Goal: Check status: Check status

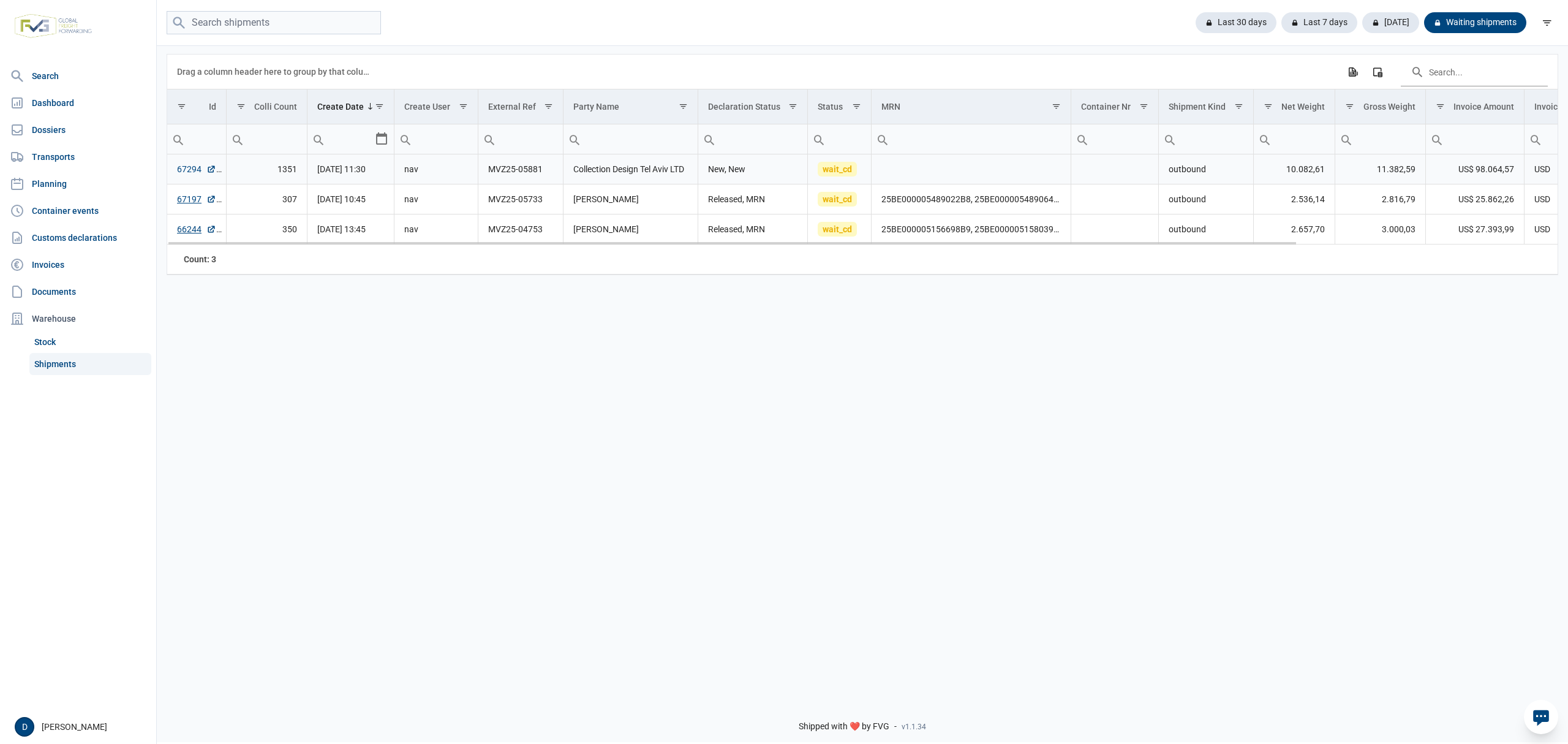
click at [177, 167] on link "67294" at bounding box center [196, 169] width 39 height 12
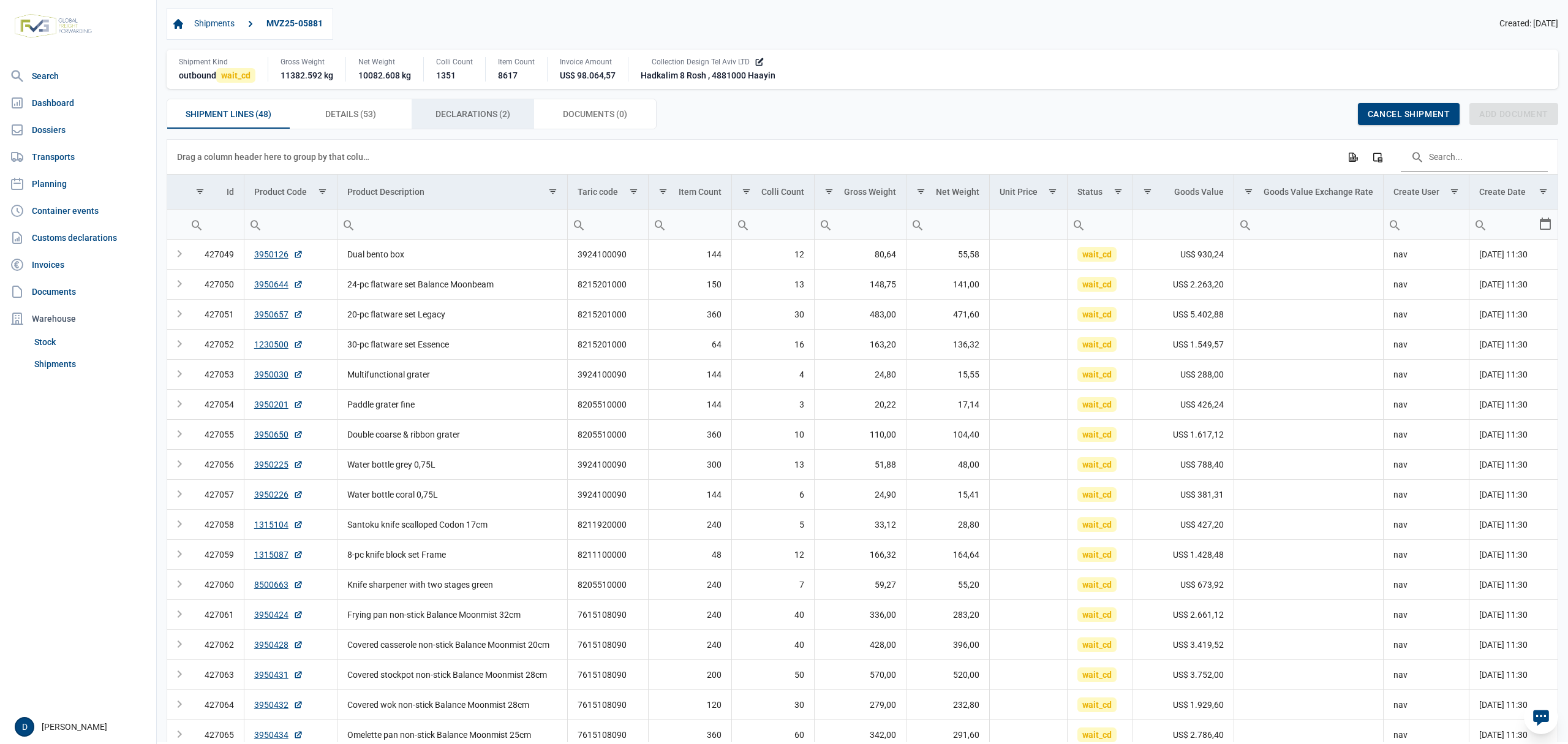
click at [501, 116] on span "Declarations (2) Declarations (2)" at bounding box center [473, 113] width 75 height 15
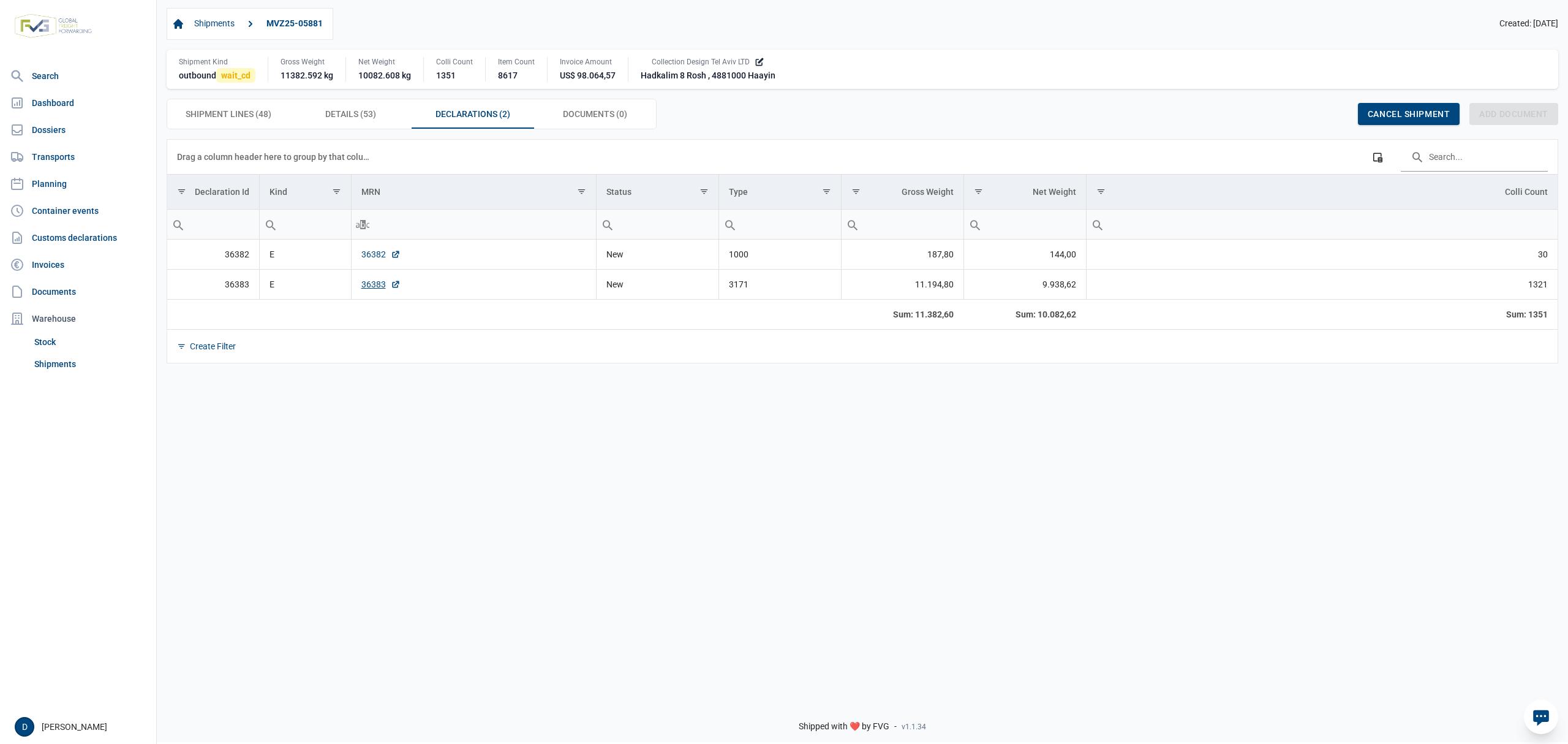
click at [365, 259] on link "36382" at bounding box center [380, 254] width 39 height 12
click at [374, 288] on link "36383" at bounding box center [380, 284] width 39 height 12
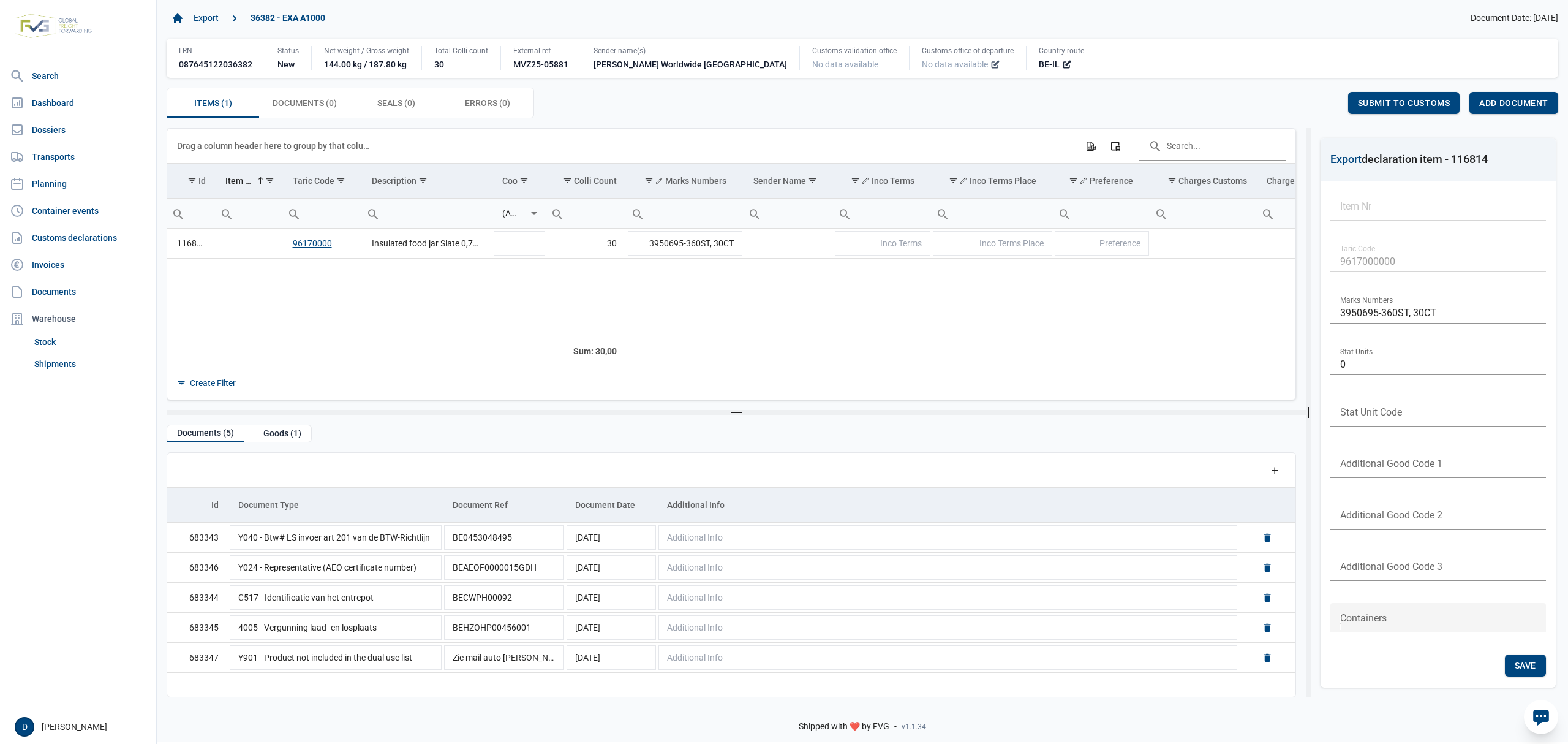
click at [990, 62] on icon at bounding box center [995, 64] width 10 height 10
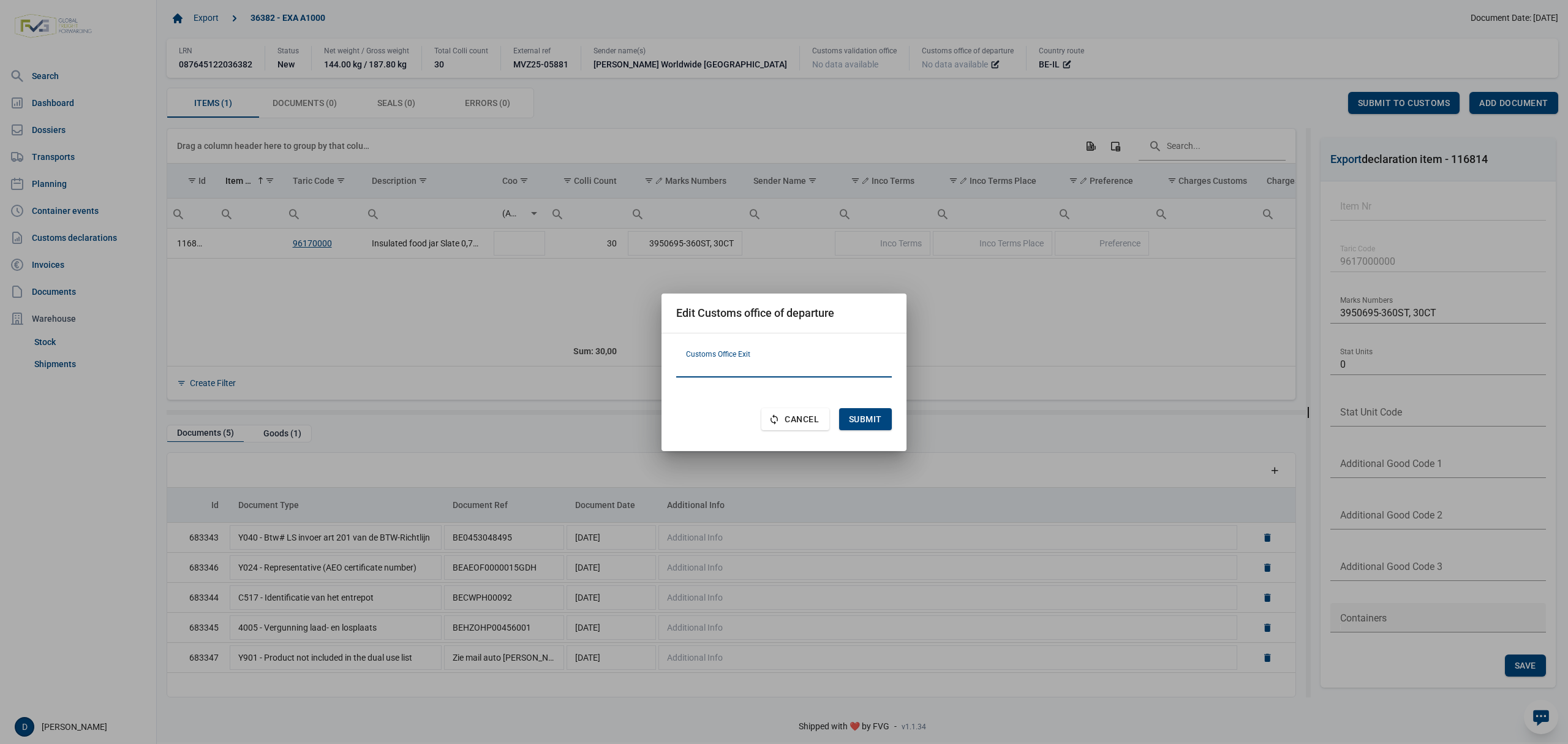
paste input "BE101000"
type input "BE101000"
click at [873, 423] on span "Submit" at bounding box center [865, 419] width 33 height 10
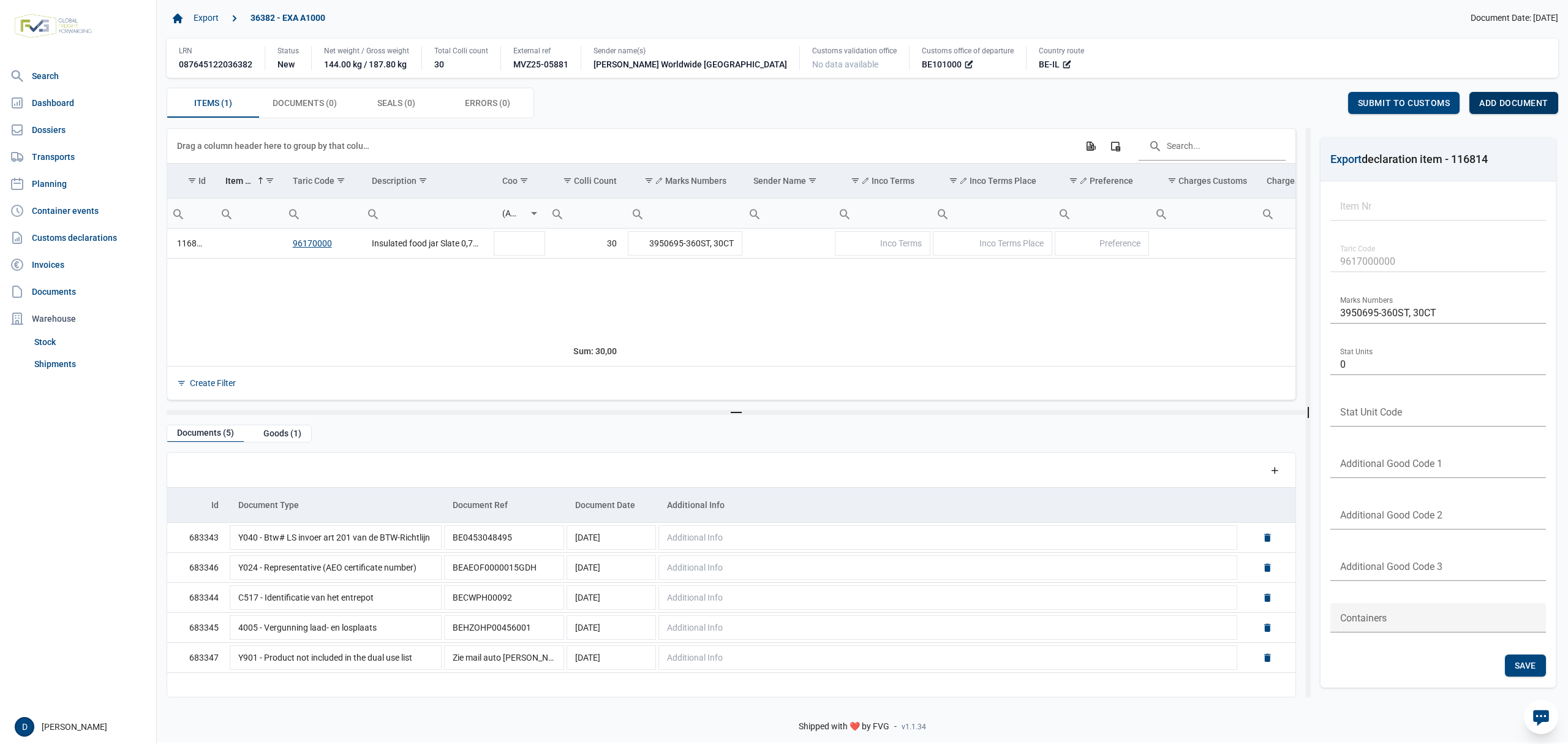
click at [1527, 104] on span "Add document" at bounding box center [1514, 102] width 69 height 10
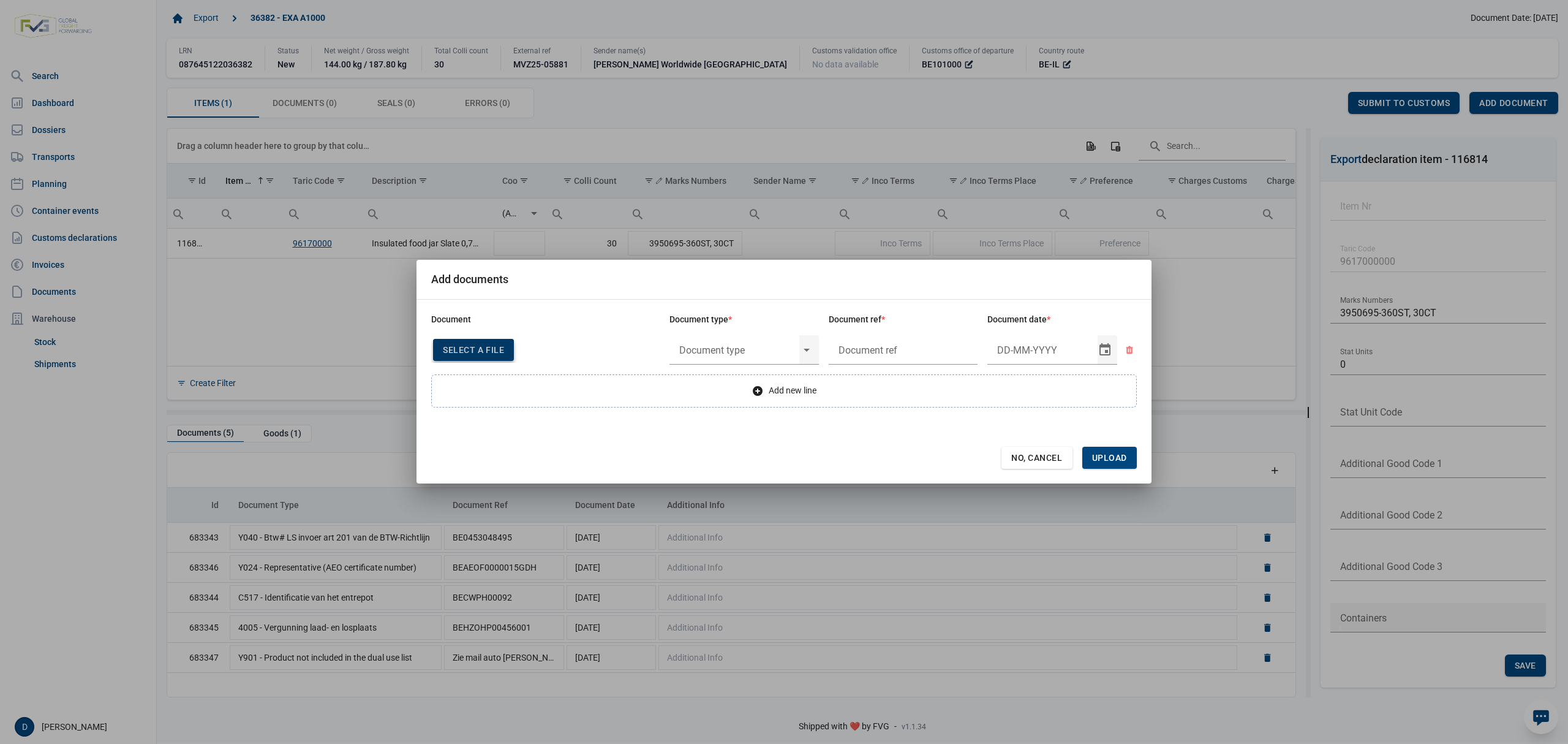
click at [457, 349] on span "Select a file" at bounding box center [474, 350] width 62 height 10
type input "Invoice VFA25-07634"
click at [722, 352] on input "text" at bounding box center [734, 349] width 130 height 32
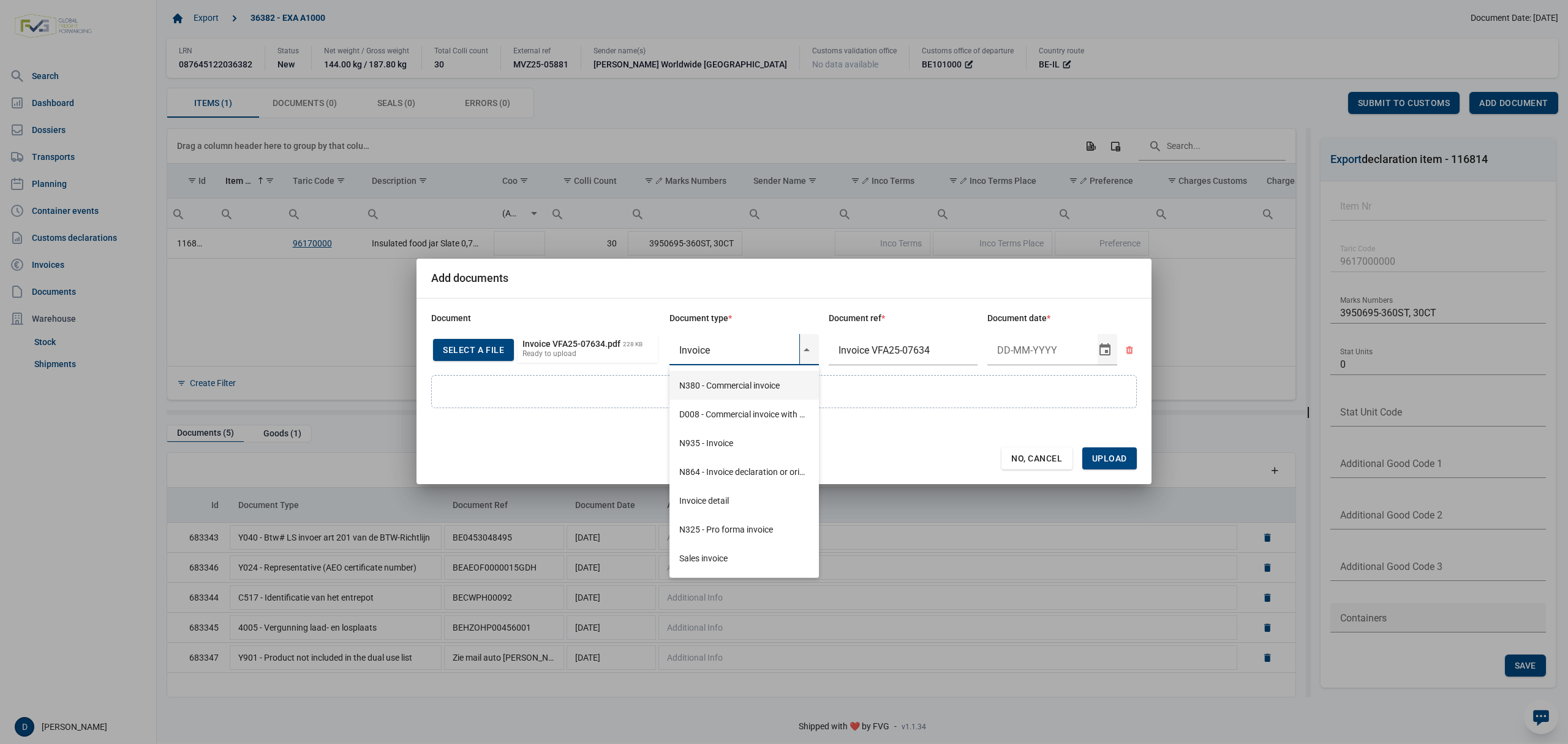
click at [722, 377] on div "N380 - Commercial invoice" at bounding box center [744, 384] width 149 height 28
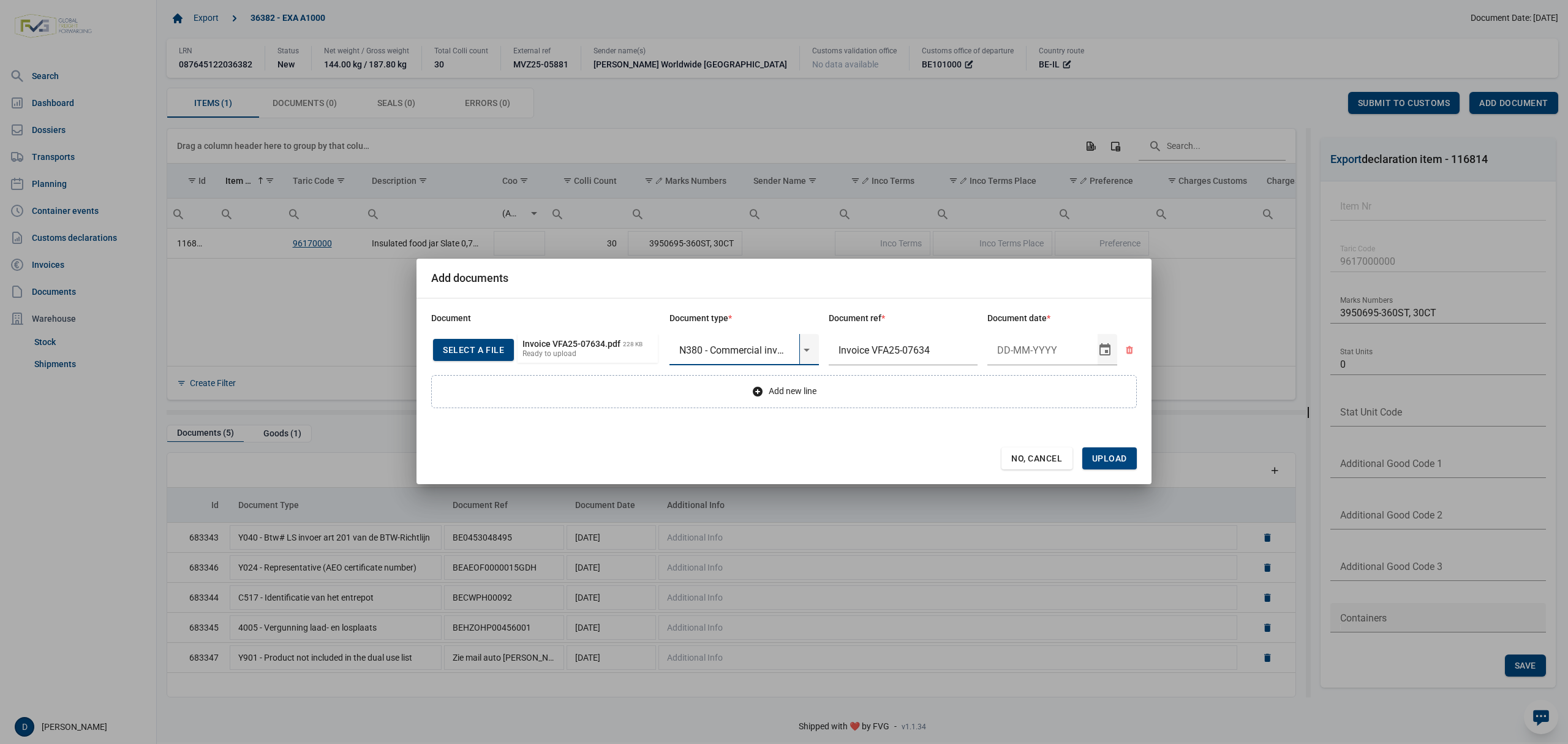
type input "N380 - Commercial invoice"
click at [1001, 344] on input "Document date" at bounding box center [1042, 349] width 110 height 32
type input "7-10-2025"
click at [1116, 459] on span "Upload" at bounding box center [1109, 458] width 35 height 10
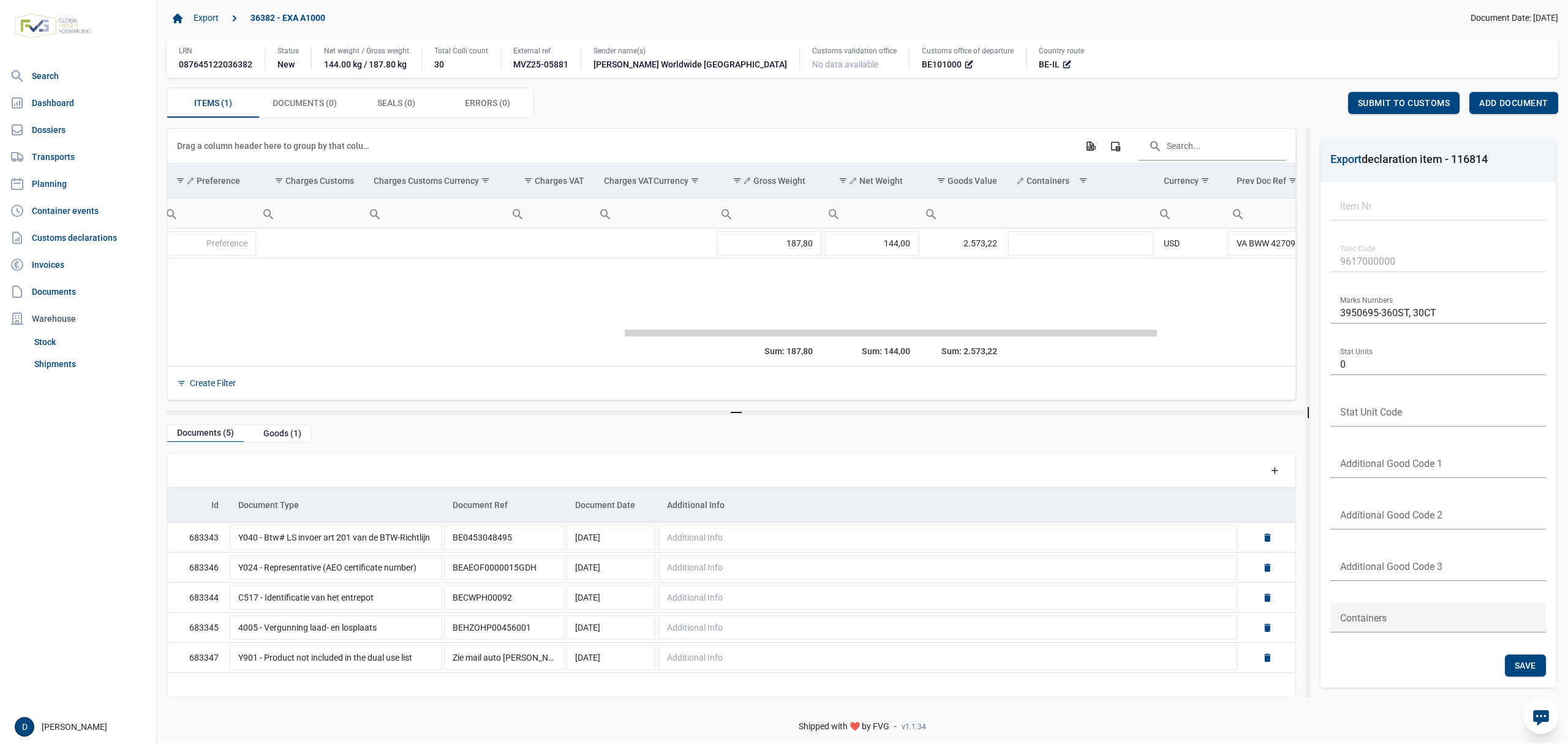
scroll to position [0, 983]
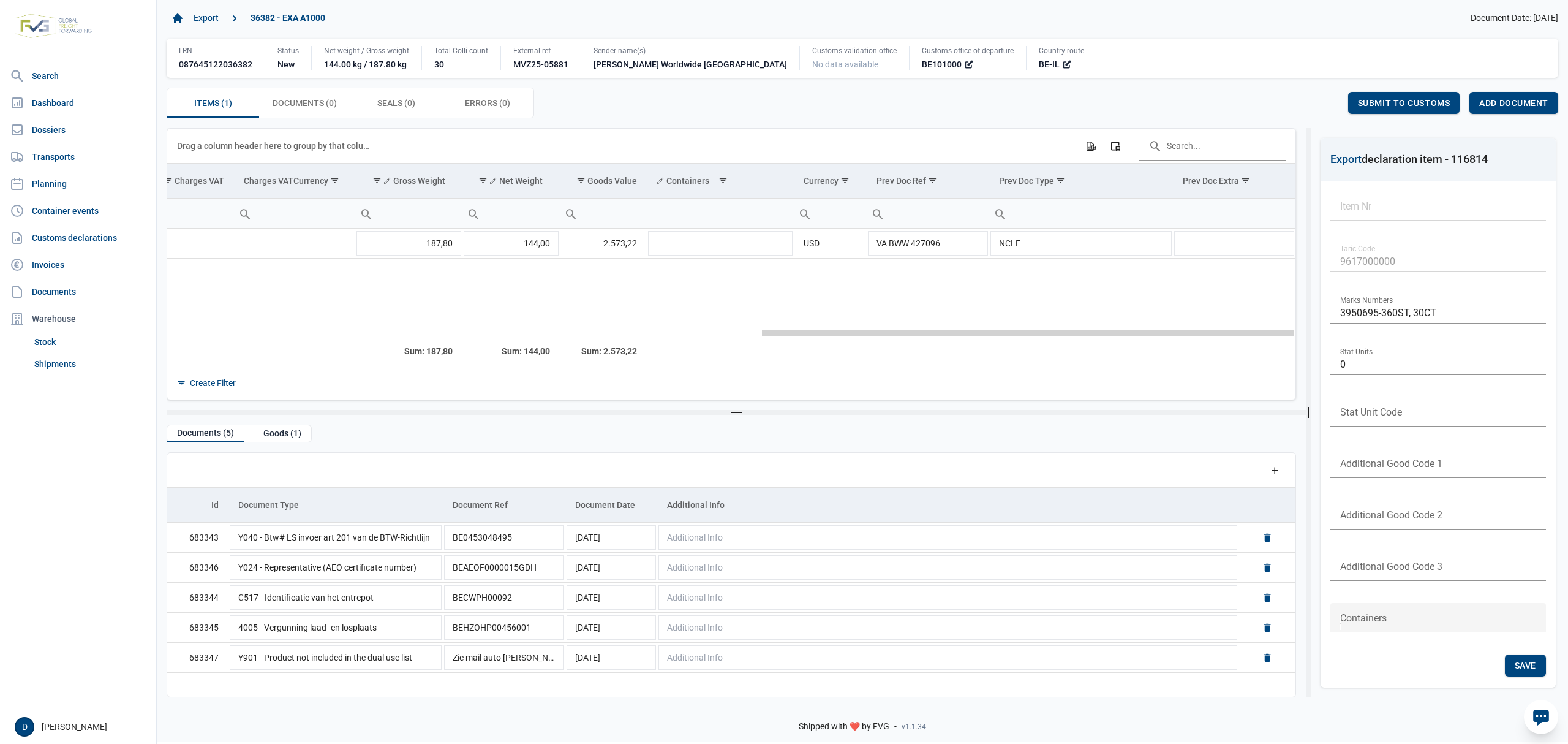
drag, startPoint x: 486, startPoint y: 334, endPoint x: 1164, endPoint y: 414, distance: 682.7
click at [1164, 414] on body "For evaluation purposes only. Redistribution prohibited. Please register an exi…" at bounding box center [784, 350] width 1568 height 744
click at [772, 250] on td "Data grid with 1 rows and 23 columns" at bounding box center [720, 243] width 147 height 30
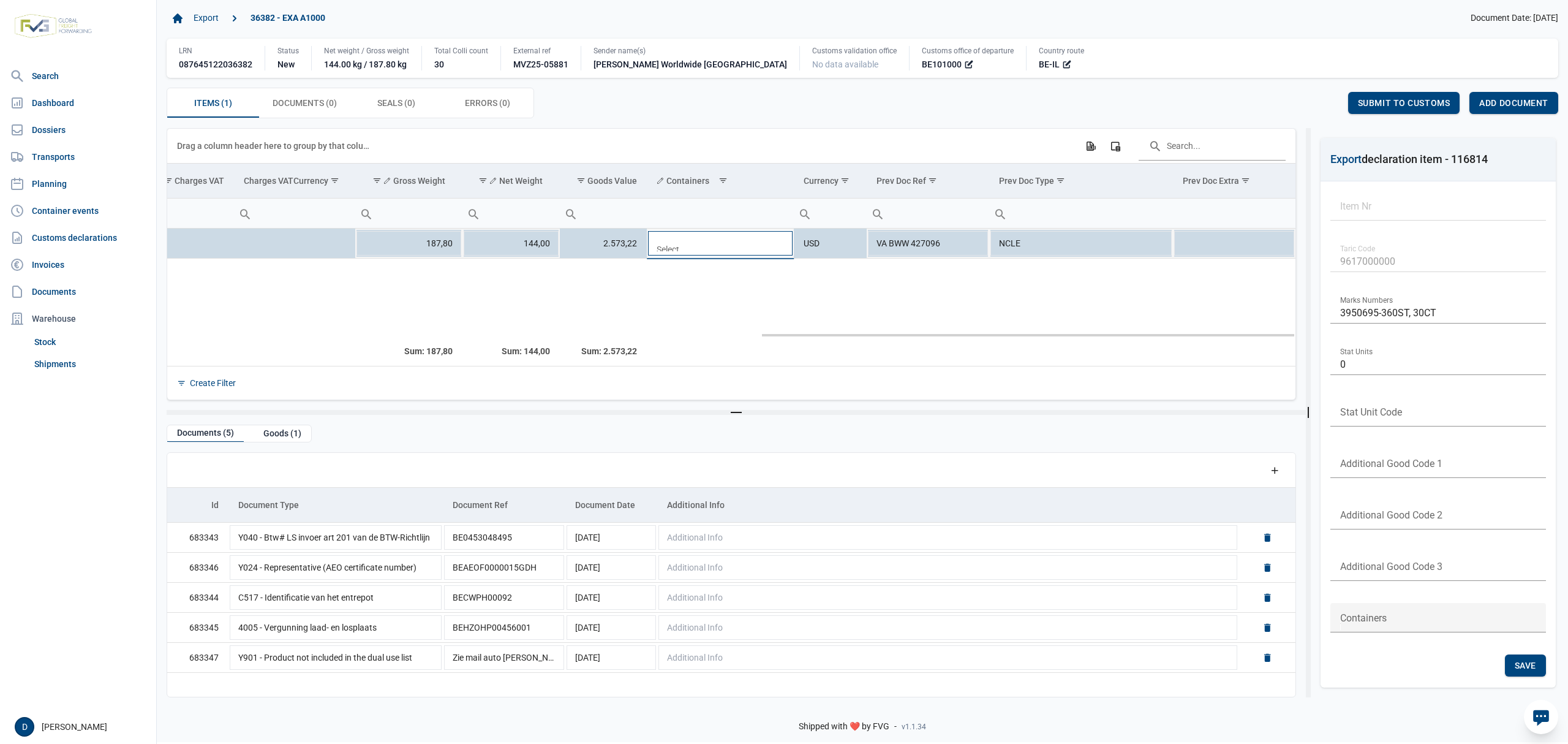
click at [695, 243] on div "Data grid with 1 rows and 23 columns" at bounding box center [720, 243] width 147 height 16
type input "JXLU6268705"
click at [1316, 97] on div "Save" at bounding box center [1317, 102] width 41 height 22
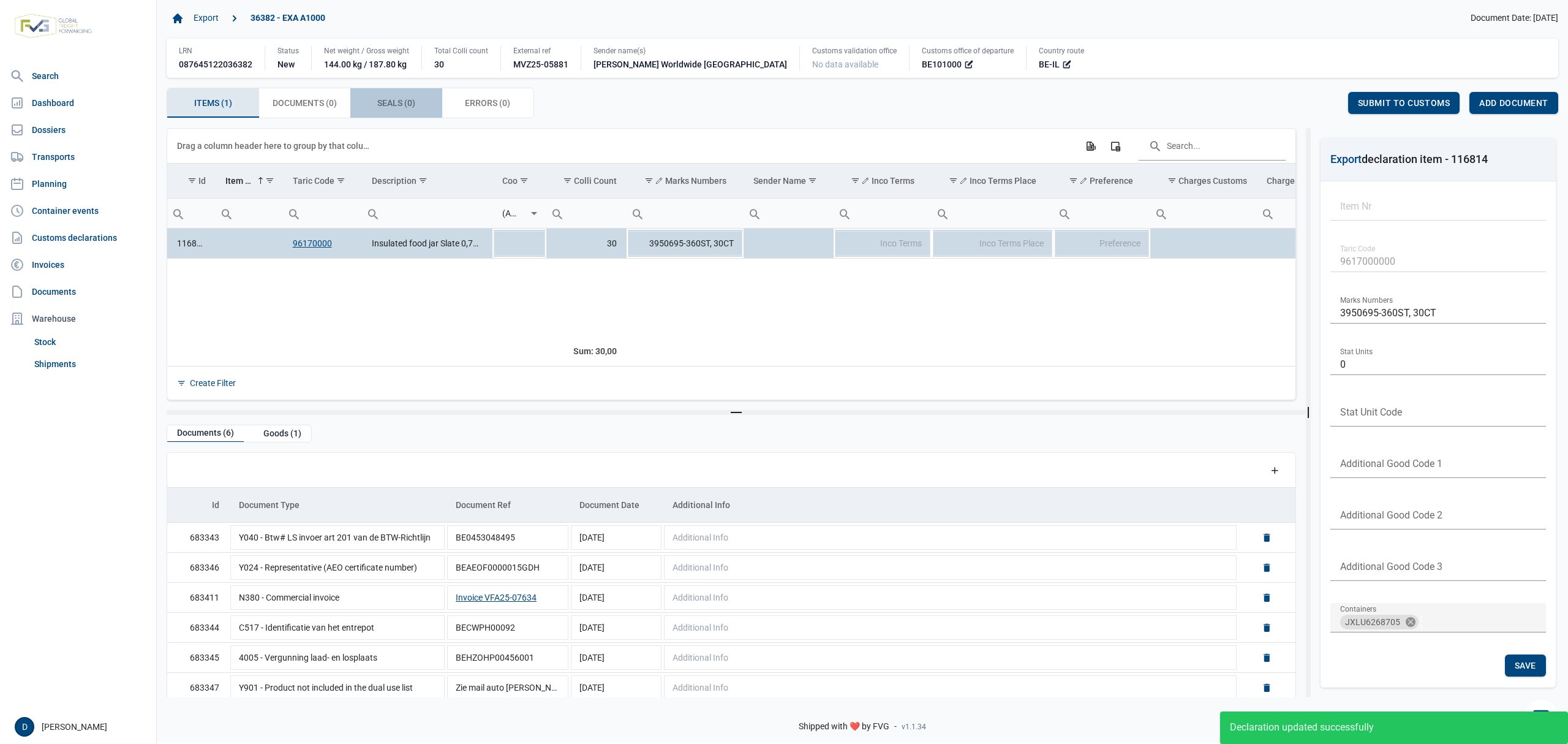
click at [385, 98] on span "Seals (0) Seals (0)" at bounding box center [396, 102] width 38 height 15
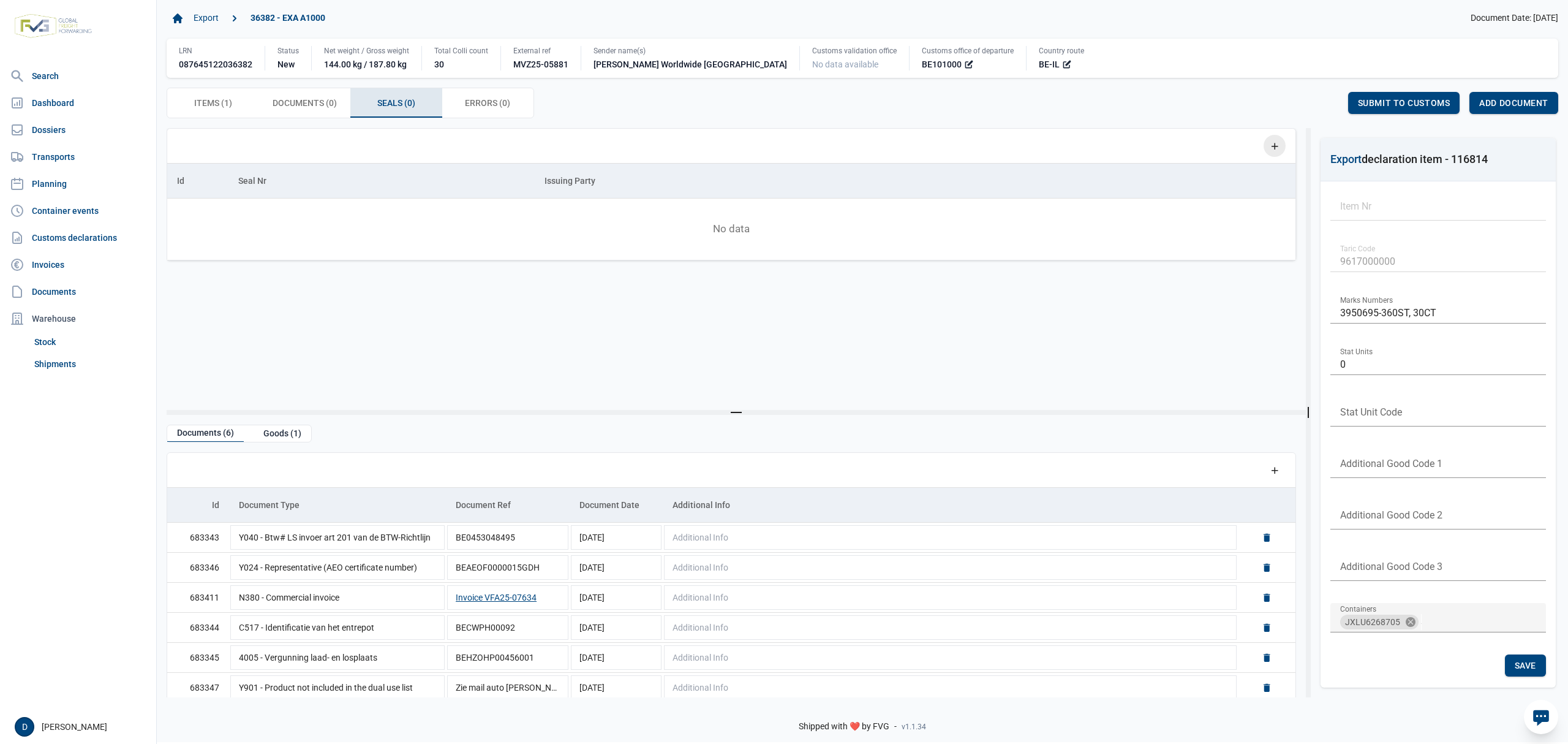
click at [1273, 147] on icon "Add a row" at bounding box center [1275, 146] width 11 height 11
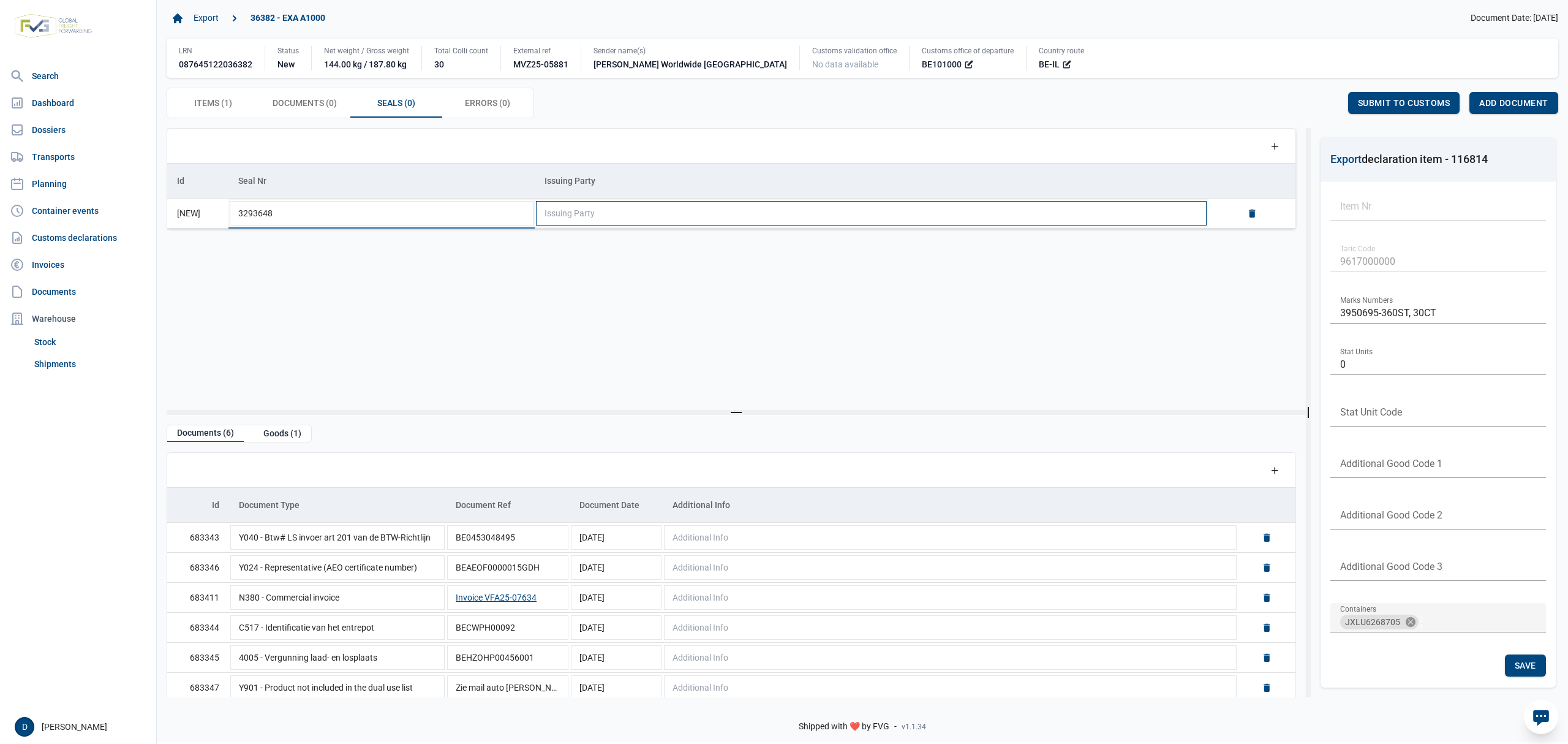
type input "3293648"
click at [1134, 223] on td "Issuing Party" at bounding box center [871, 213] width 673 height 30
click at [565, 337] on div "Shipper" at bounding box center [870, 336] width 672 height 28
type input "Shipper"
click at [1312, 102] on span "Save" at bounding box center [1318, 102] width 22 height 10
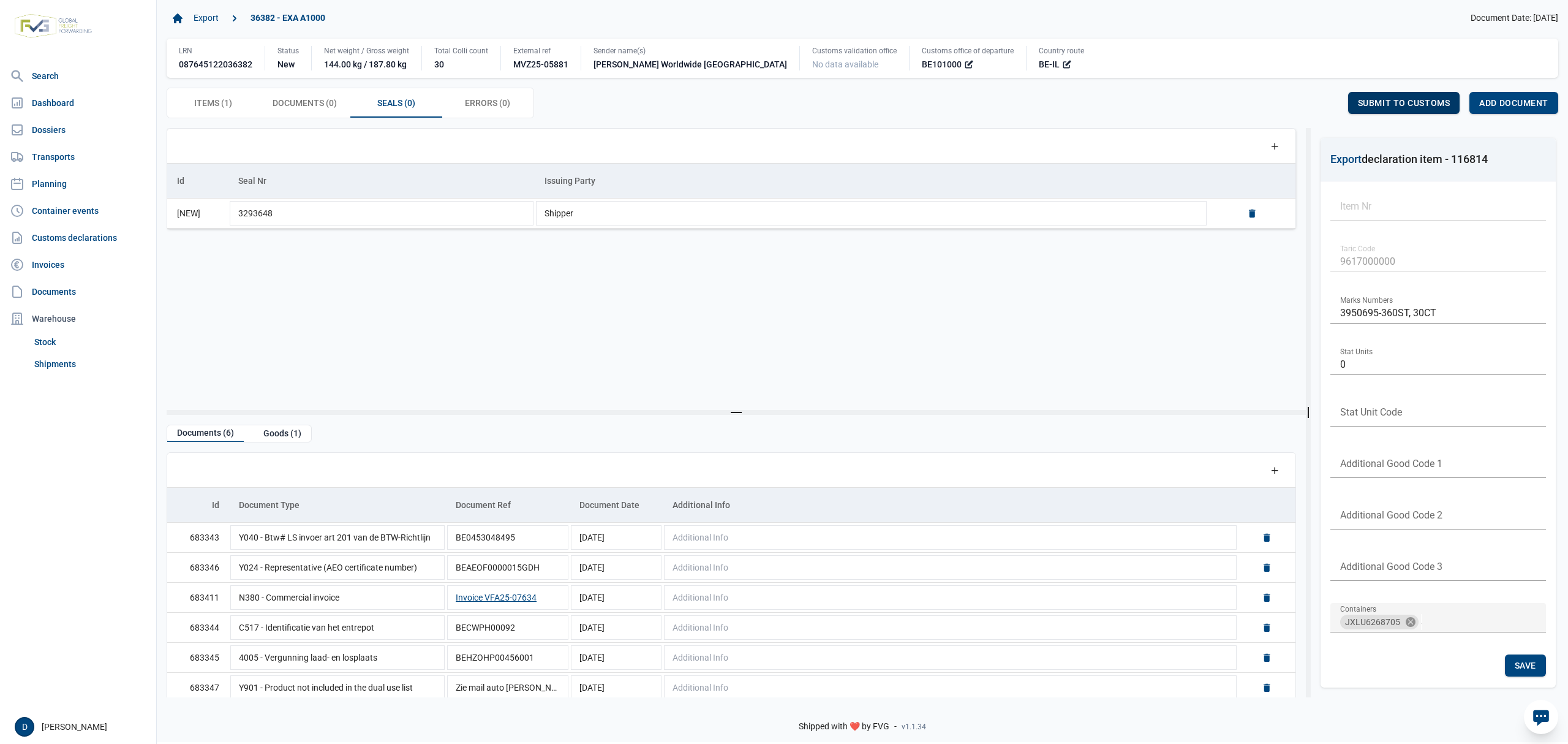
click at [1408, 97] on div "Submit to customs" at bounding box center [1405, 102] width 112 height 22
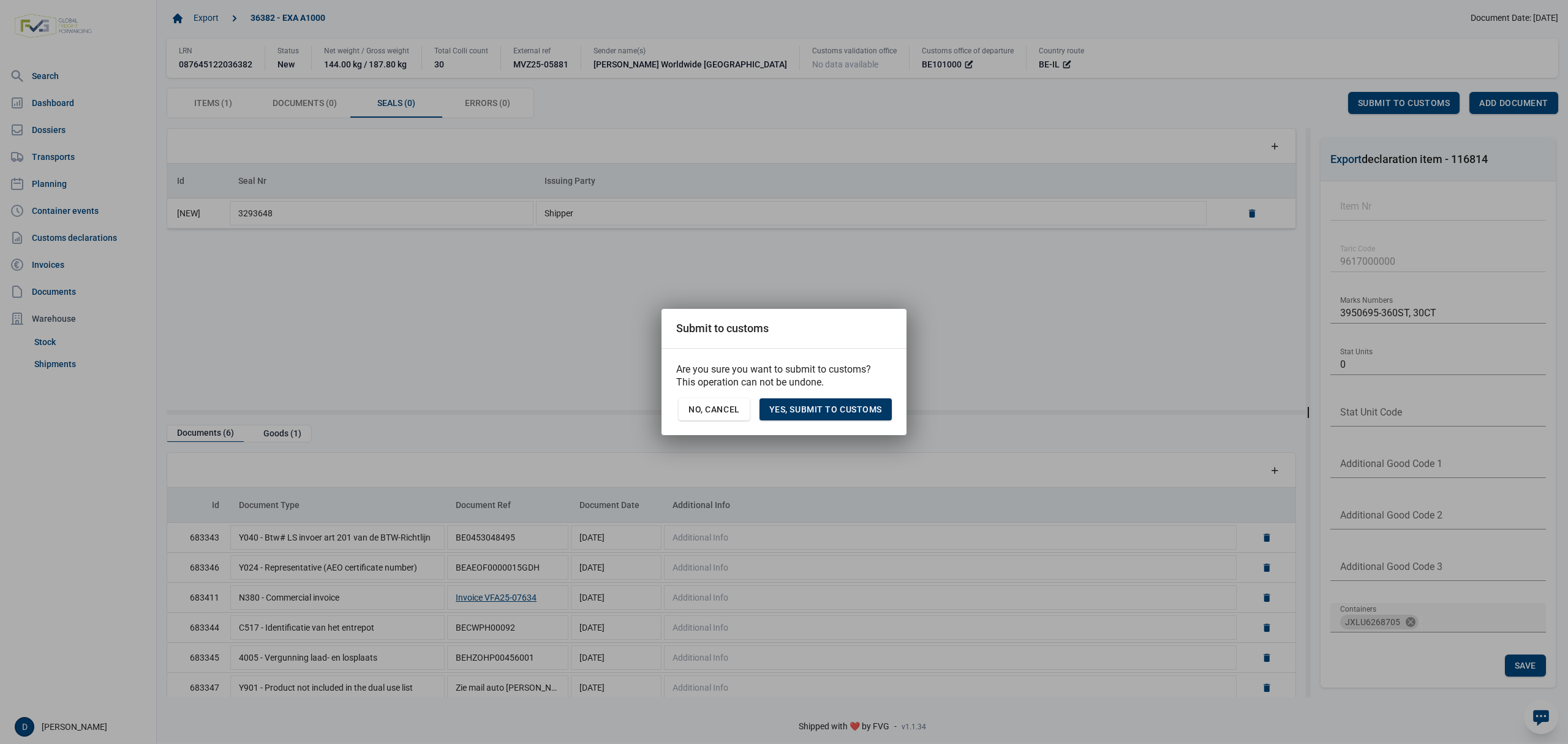
click at [809, 411] on span "Yes, Submit to customs" at bounding box center [826, 409] width 112 height 10
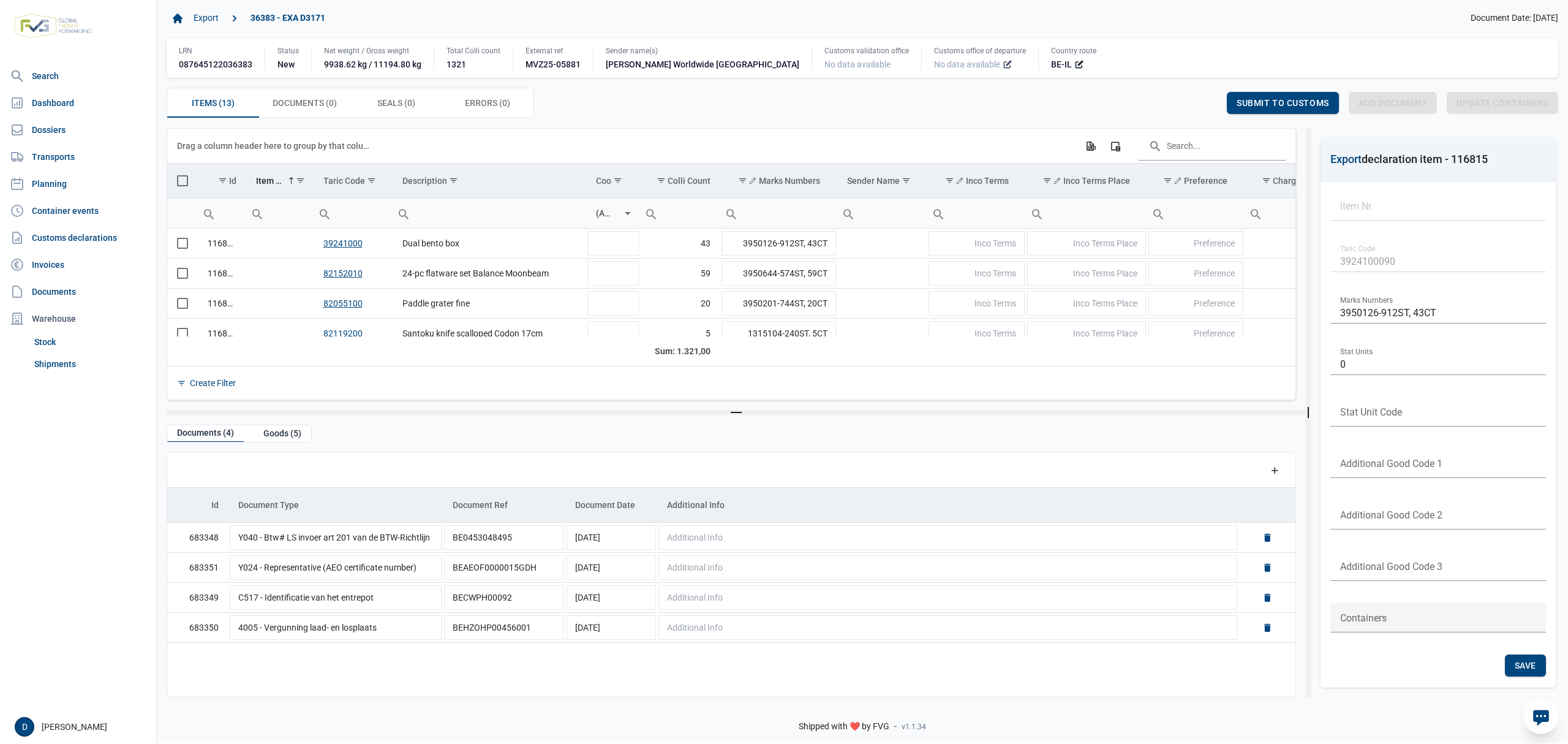
click at [1003, 65] on icon at bounding box center [1007, 64] width 10 height 10
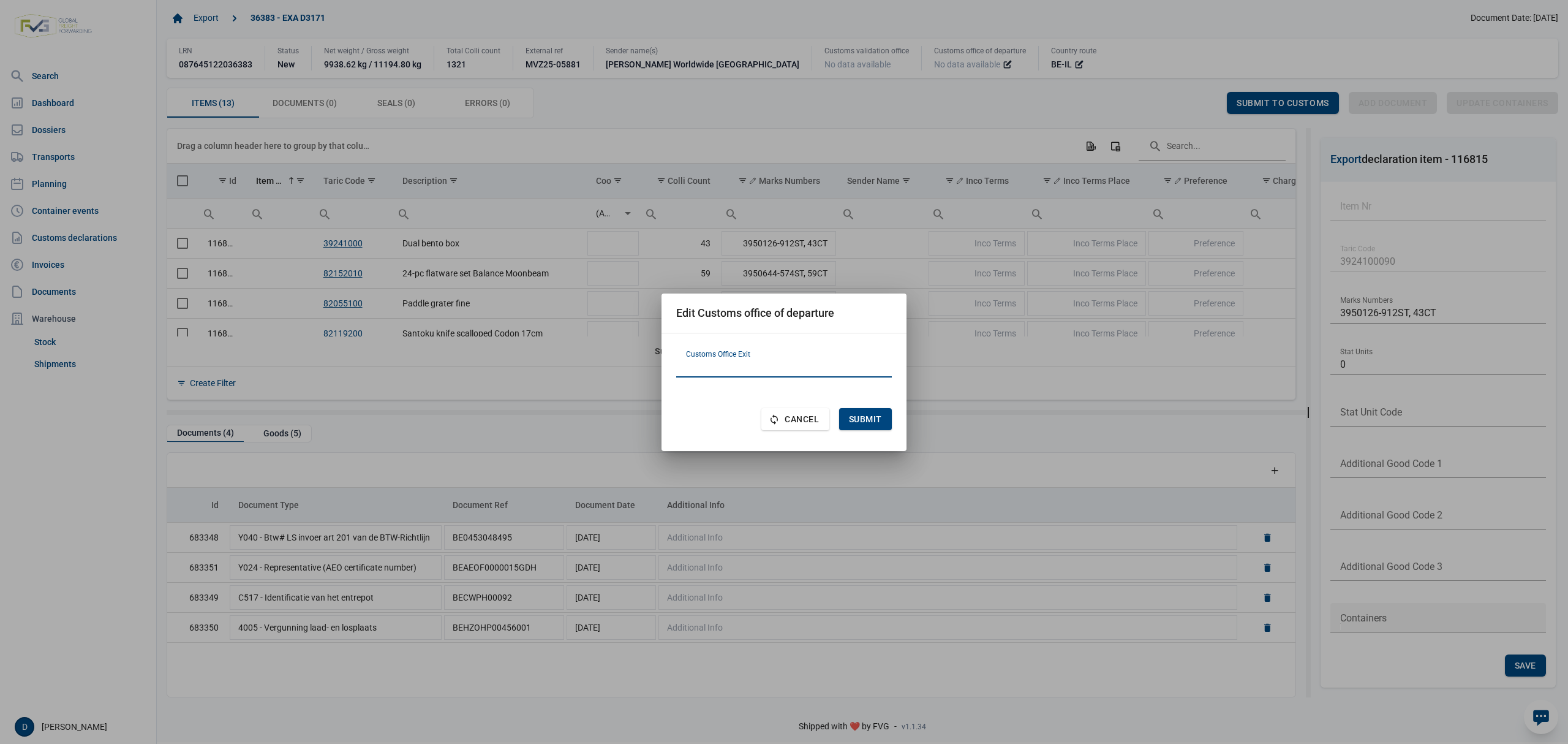
paste input "BE101000"
type input "BE101000"
click at [866, 417] on span "Submit" at bounding box center [865, 419] width 33 height 10
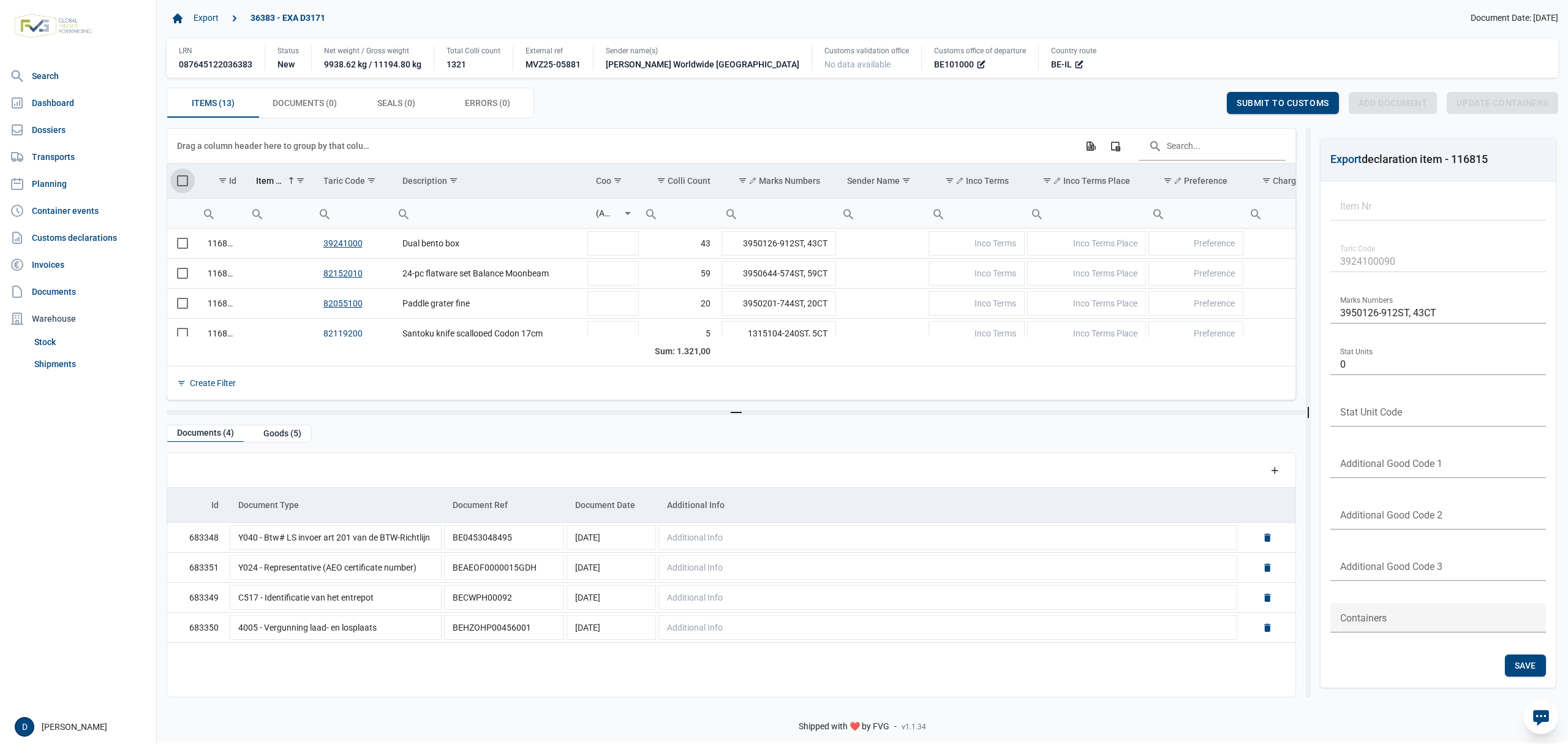
click at [182, 184] on span "Select all" at bounding box center [183, 180] width 11 height 11
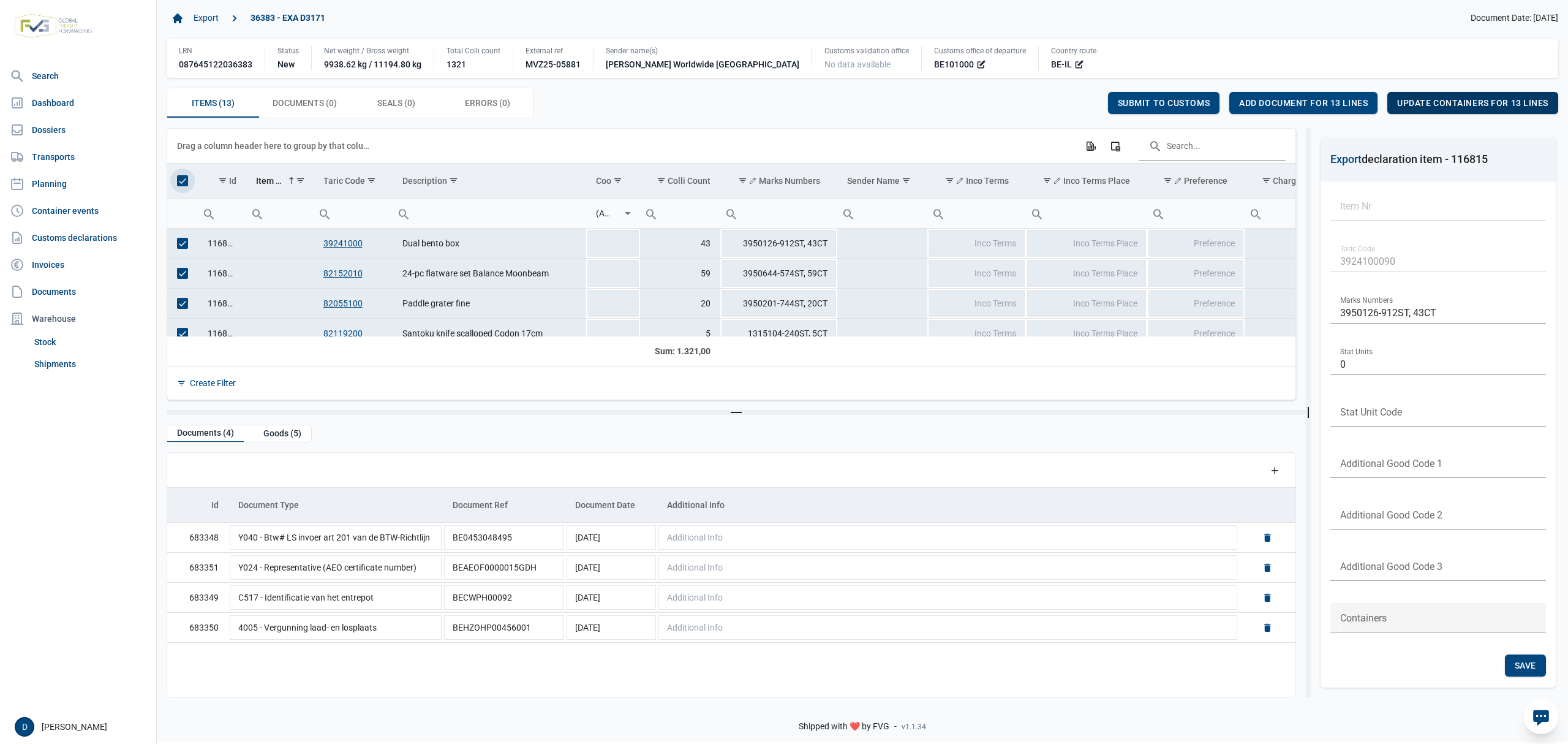
click at [1500, 103] on span "Update containers for 13 lines" at bounding box center [1473, 102] width 151 height 10
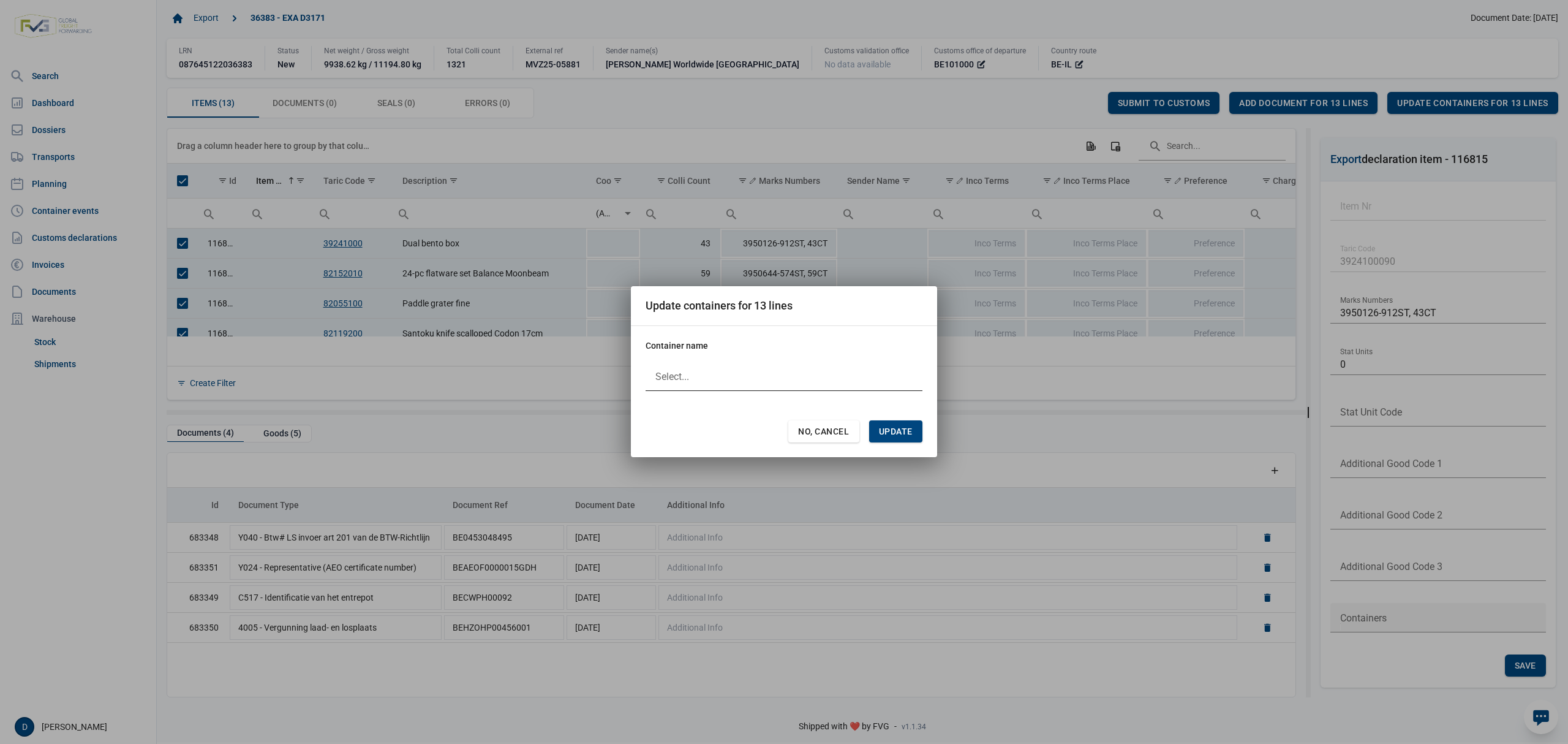
click at [777, 375] on div at bounding box center [784, 376] width 277 height 29
type input "JXLU6268705"
click at [896, 432] on span "Update" at bounding box center [896, 431] width 34 height 10
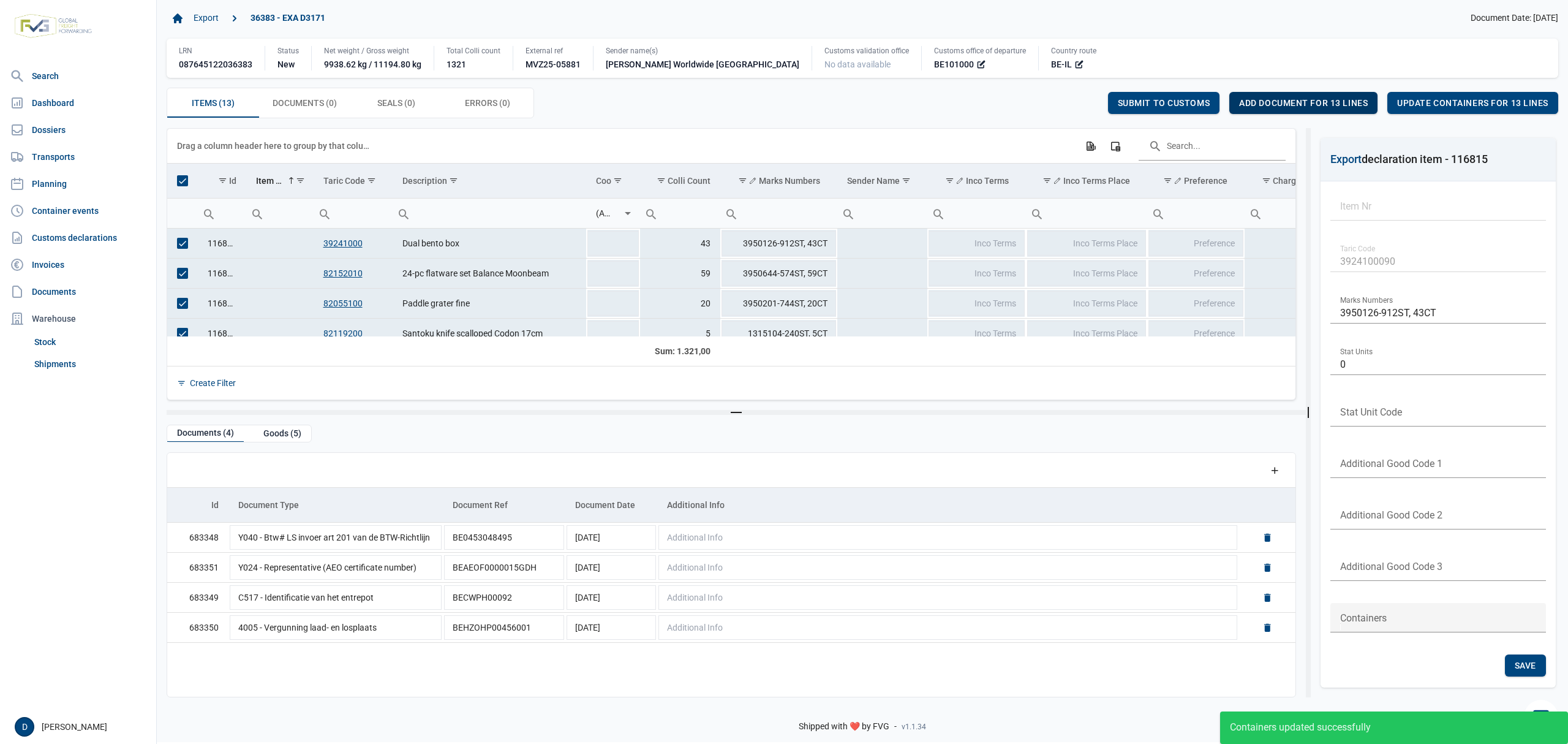
click at [1284, 103] on span "Add document for 13 lines" at bounding box center [1303, 102] width 129 height 10
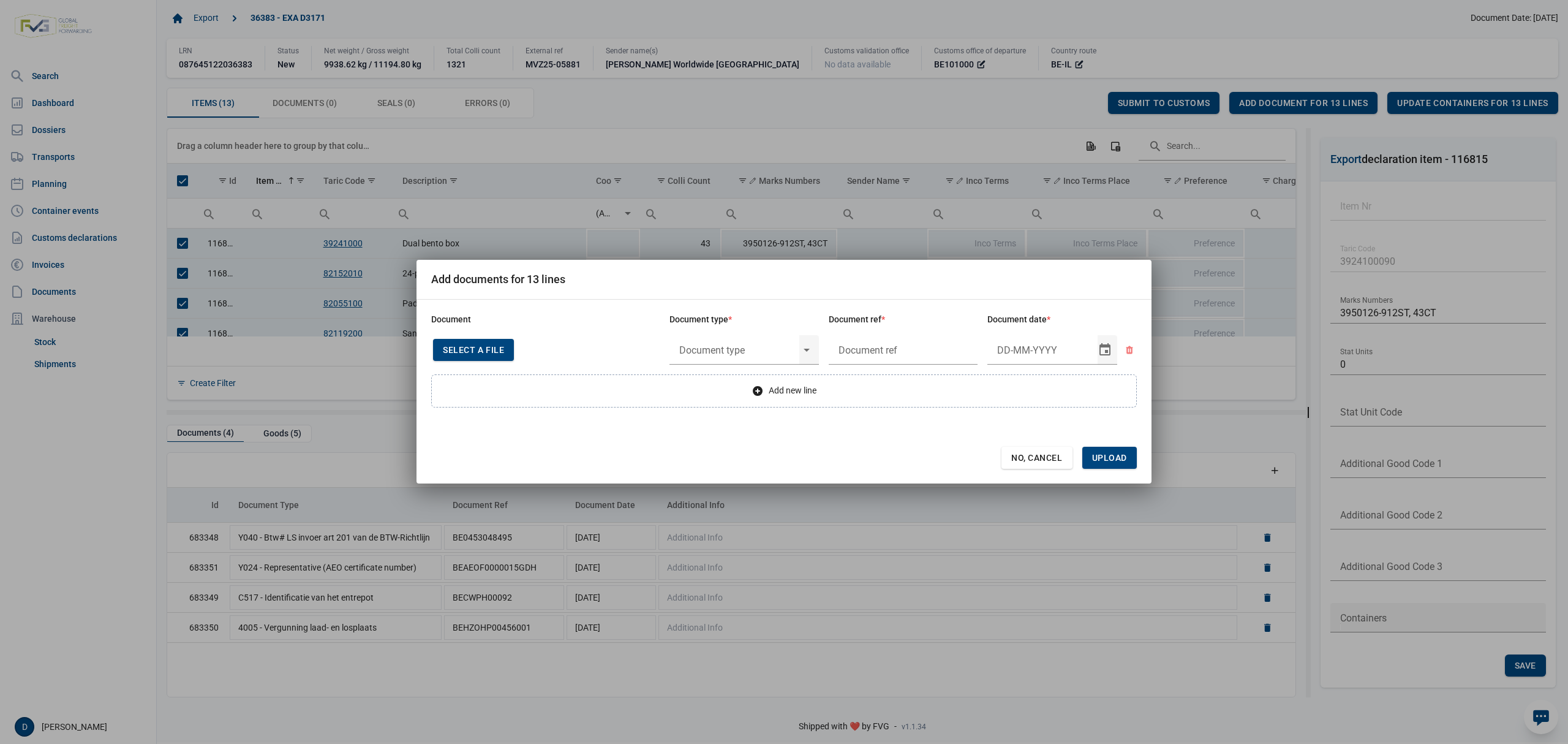
click at [449, 346] on span "Select a file" at bounding box center [474, 350] width 62 height 10
type input "Invoice VFA25-07634"
click at [724, 347] on input "text" at bounding box center [734, 349] width 130 height 32
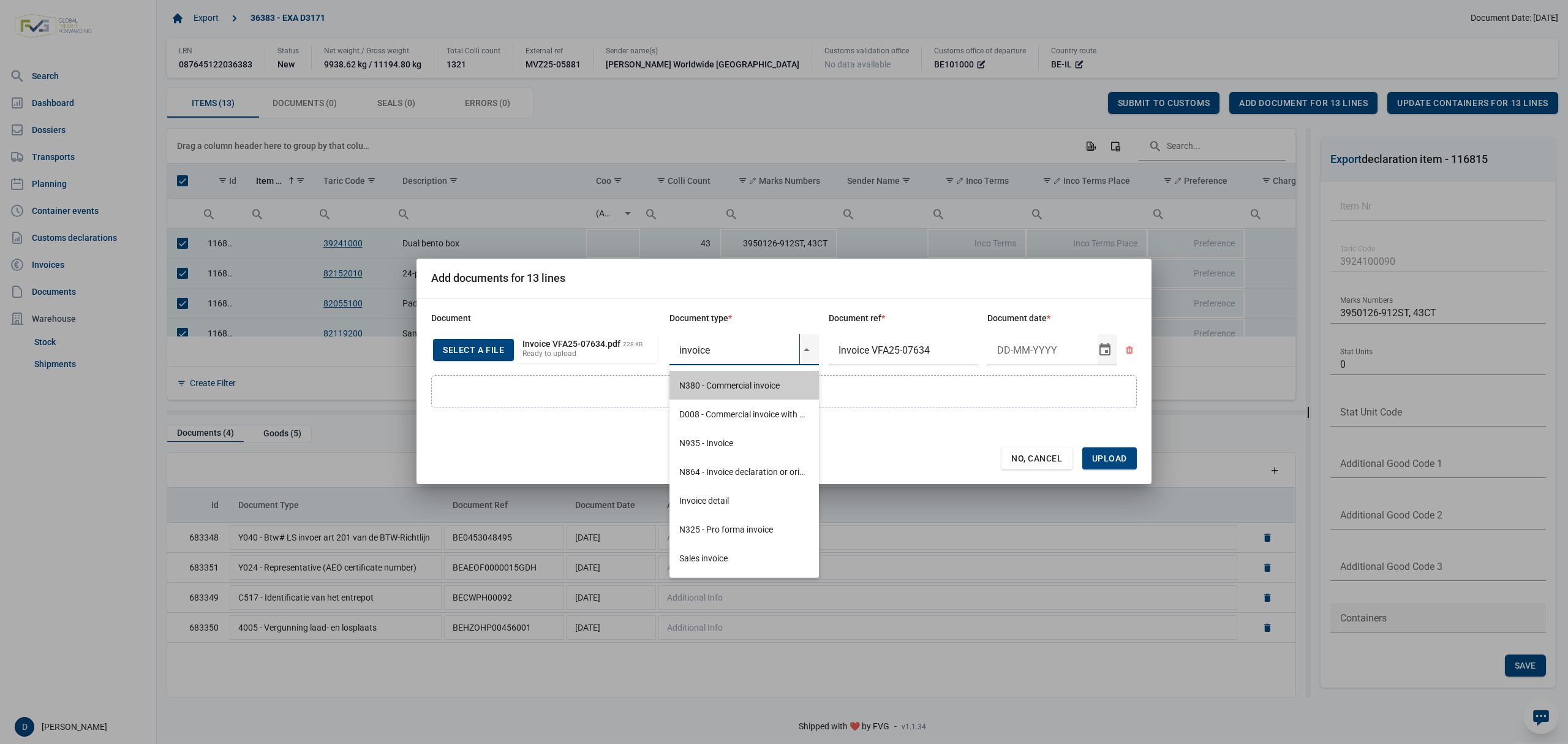
click at [723, 380] on div "N380 - Commercial invoice" at bounding box center [744, 384] width 149 height 28
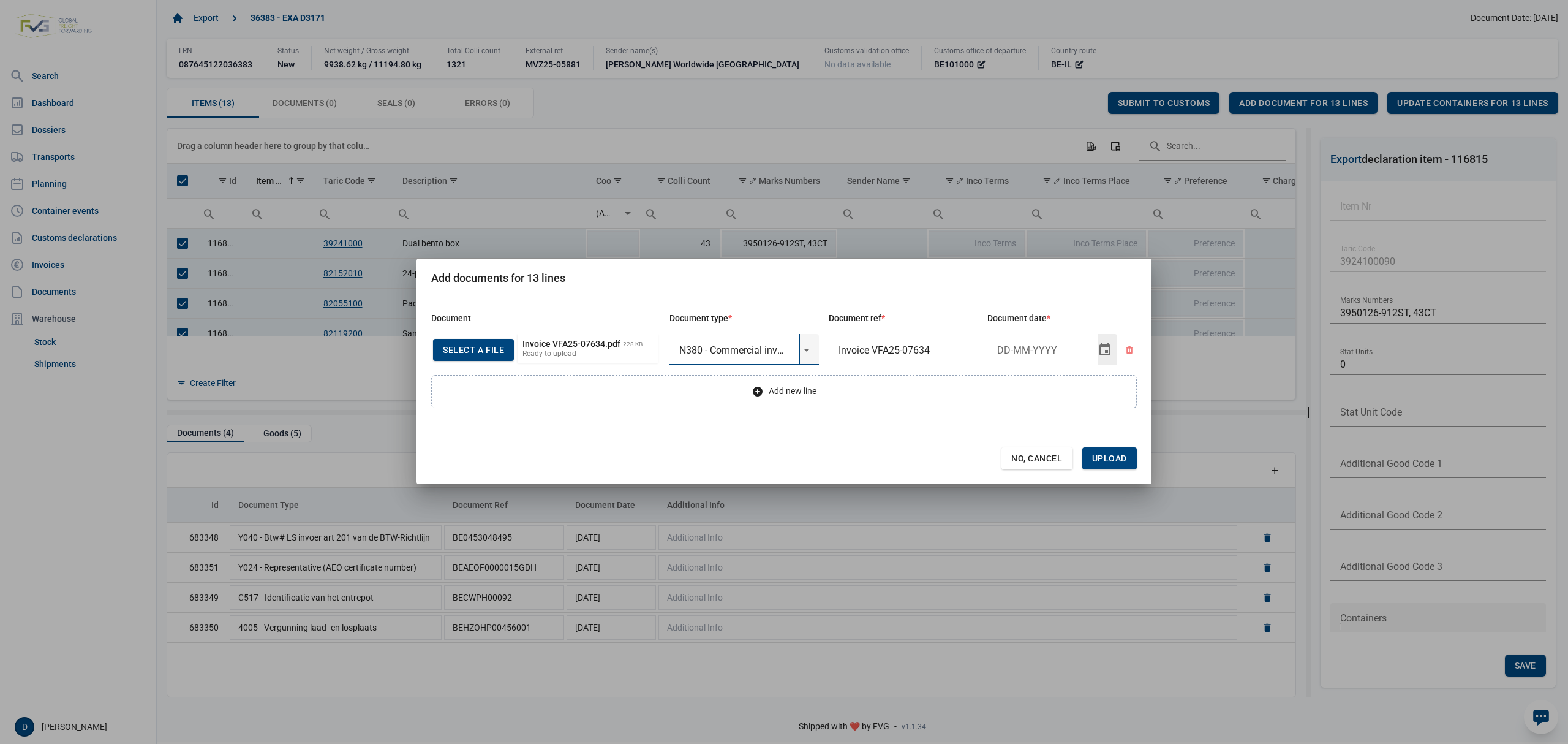
type input "N380 - Commercial invoice"
click at [1020, 352] on input "Document date" at bounding box center [1042, 349] width 110 height 32
type input "7-10-2025"
click at [1108, 460] on span "Upload" at bounding box center [1109, 458] width 35 height 10
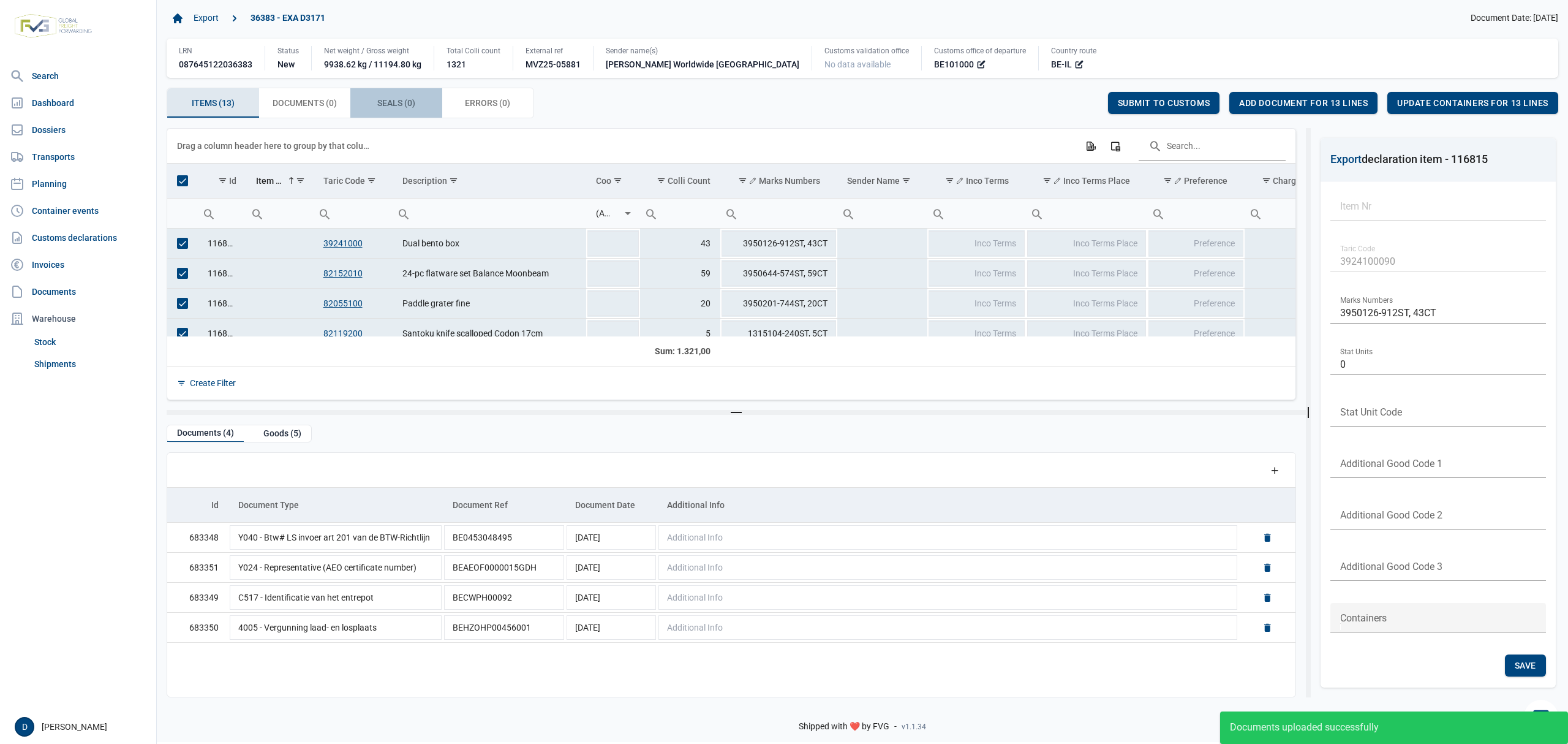
click at [405, 101] on span "Seals (0) Seals (0)" at bounding box center [396, 102] width 38 height 15
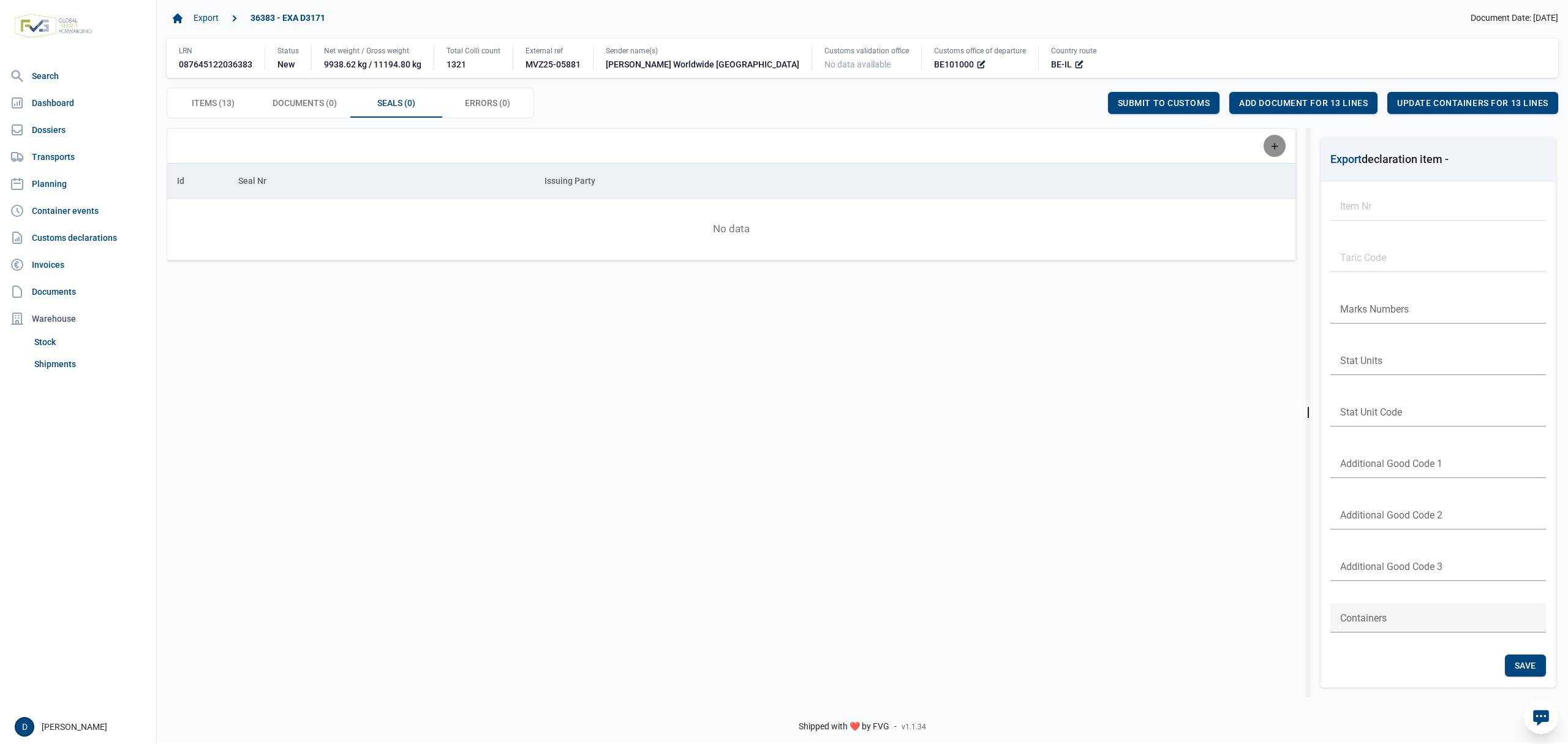
click at [1278, 151] on icon "Add a row" at bounding box center [1275, 146] width 11 height 11
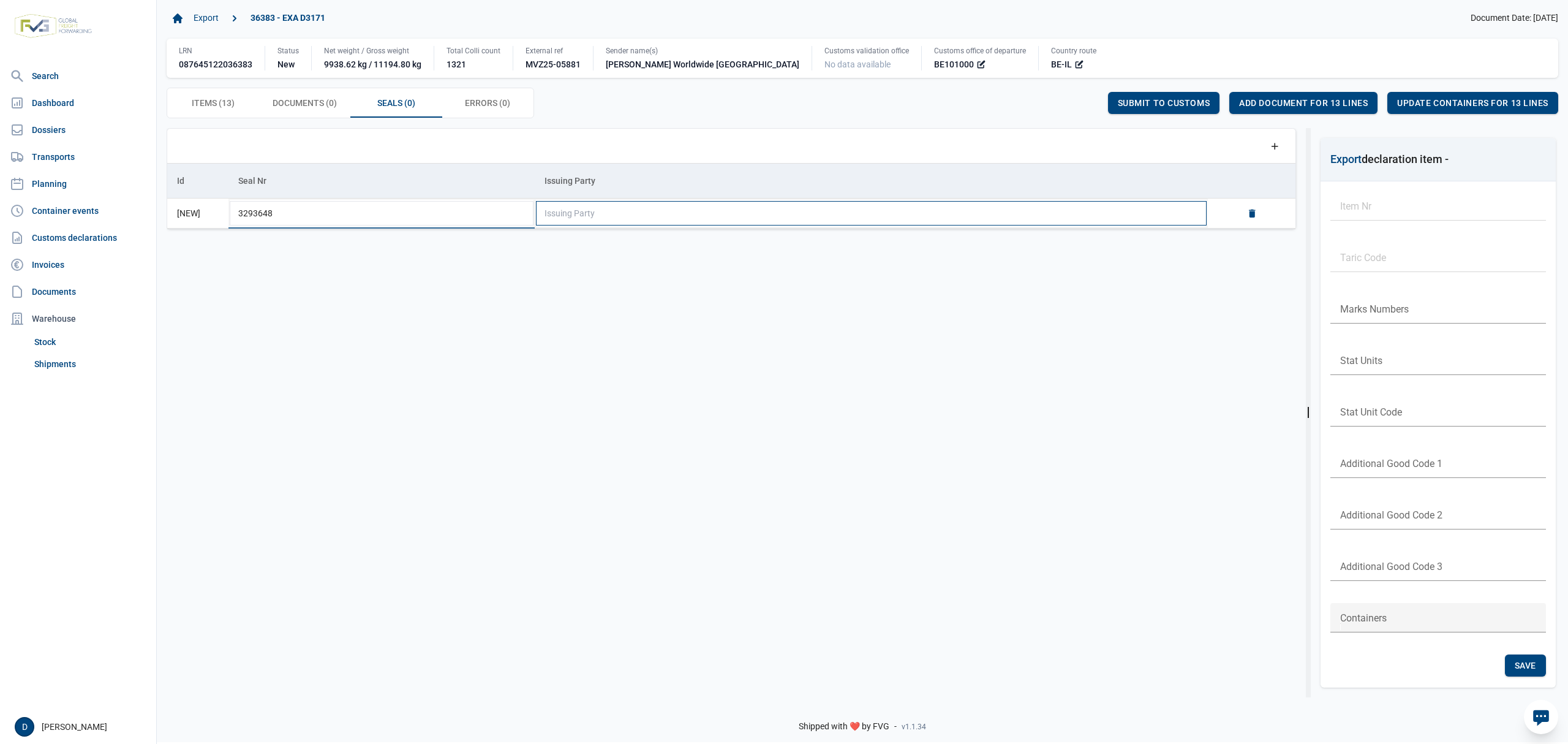
type input "3293648"
click at [648, 224] on td "Issuing Party" at bounding box center [871, 213] width 673 height 30
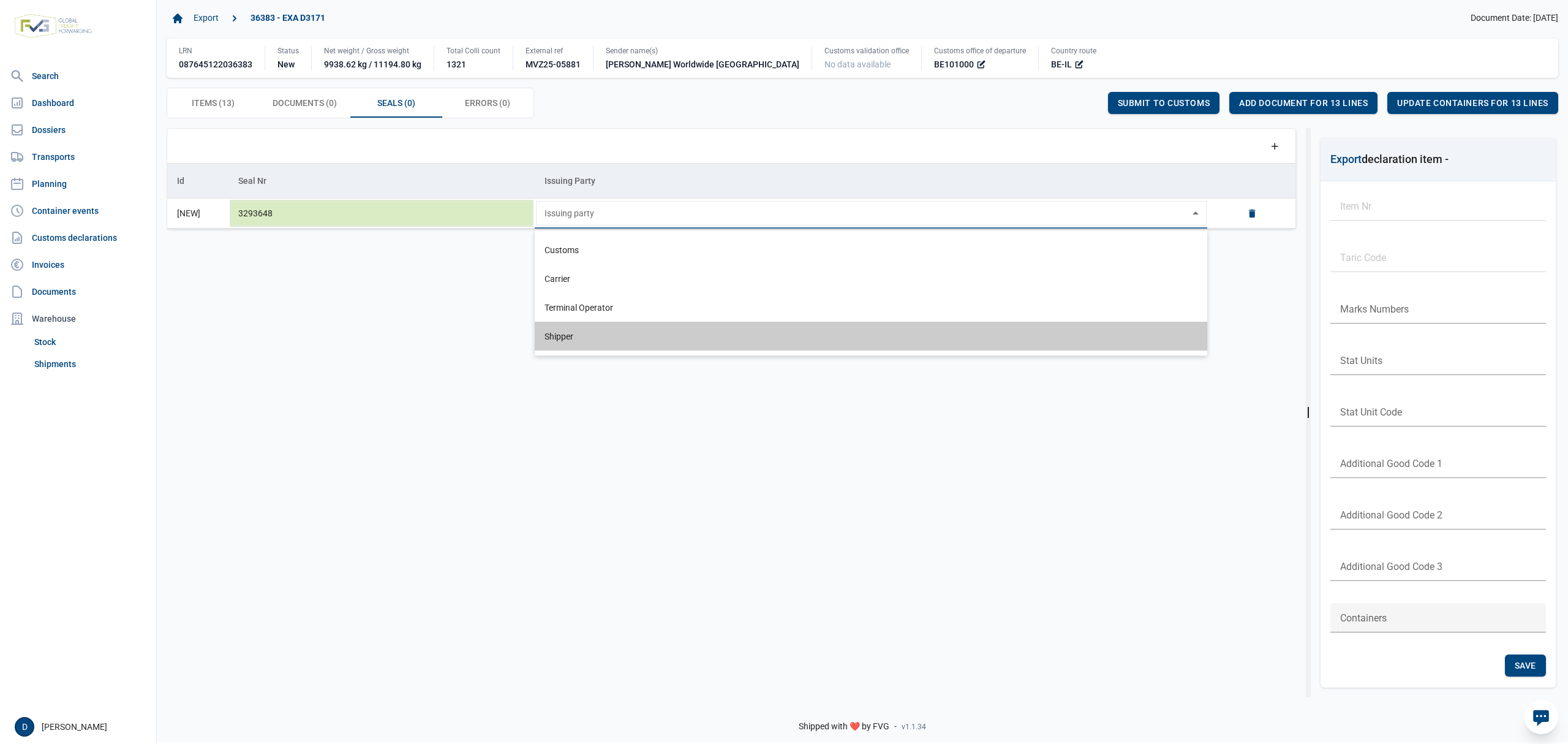
click at [552, 330] on div "Shipper" at bounding box center [870, 336] width 672 height 28
type input "Shipper"
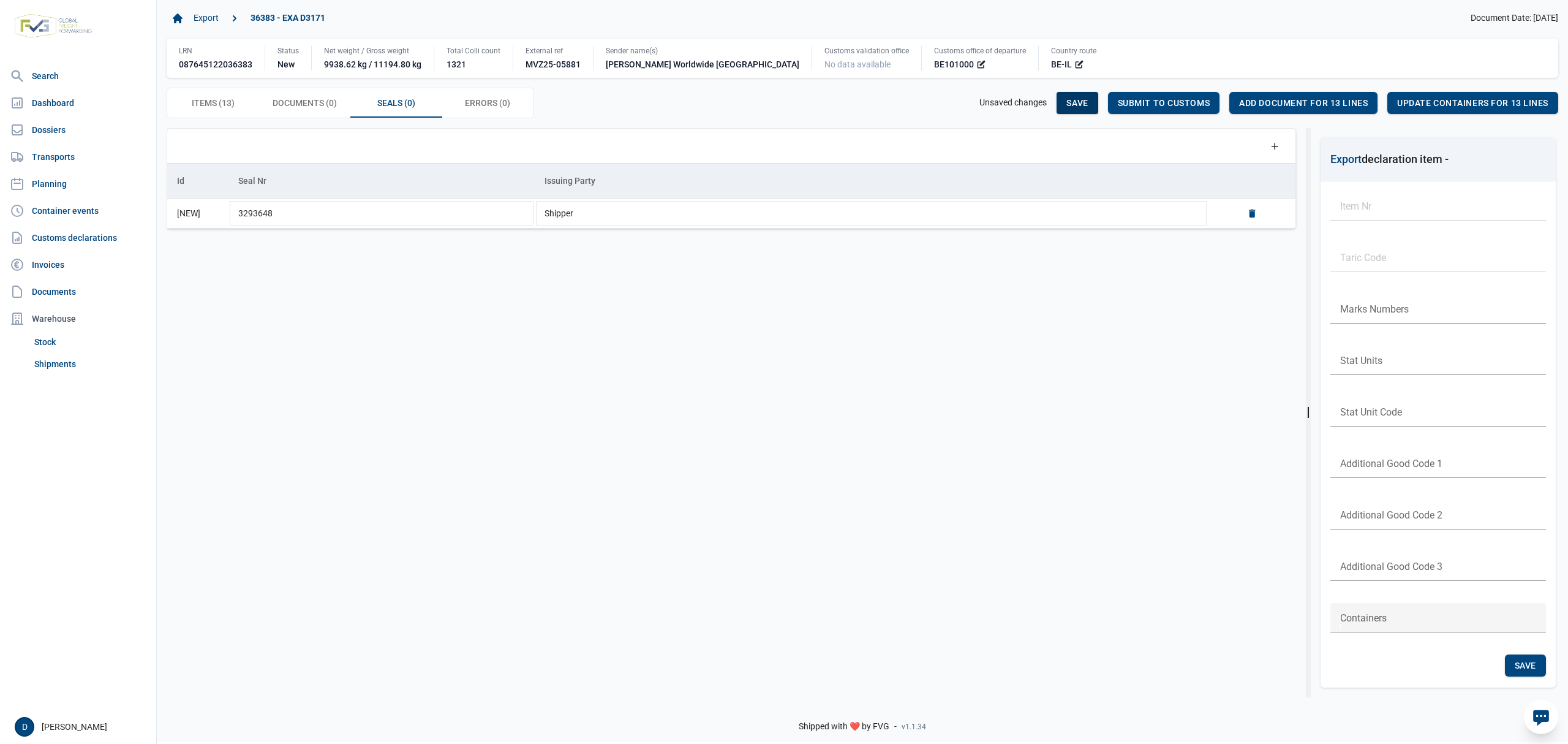
click at [1078, 104] on span "Save" at bounding box center [1077, 102] width 22 height 10
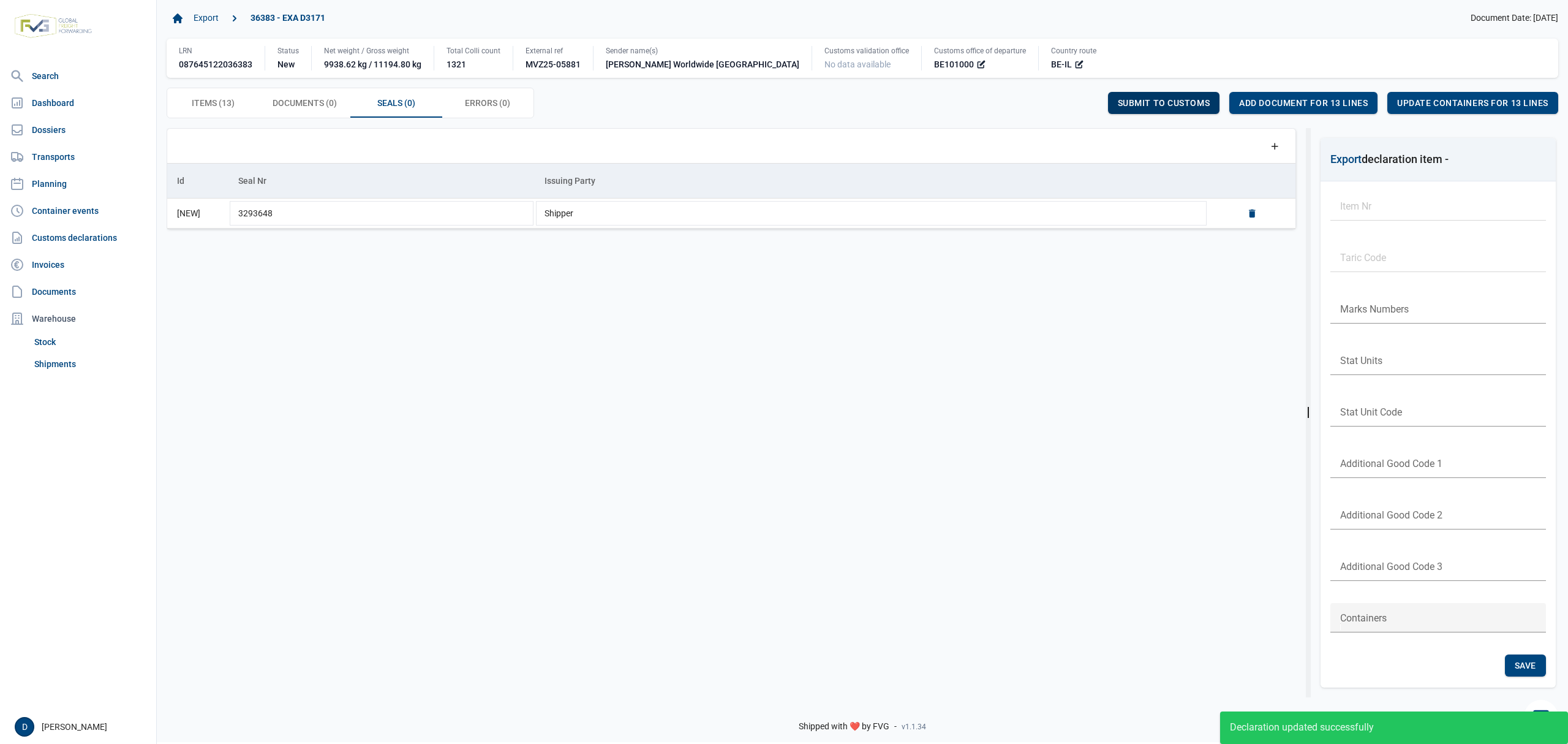
click at [1158, 103] on span "Submit to customs" at bounding box center [1164, 102] width 92 height 10
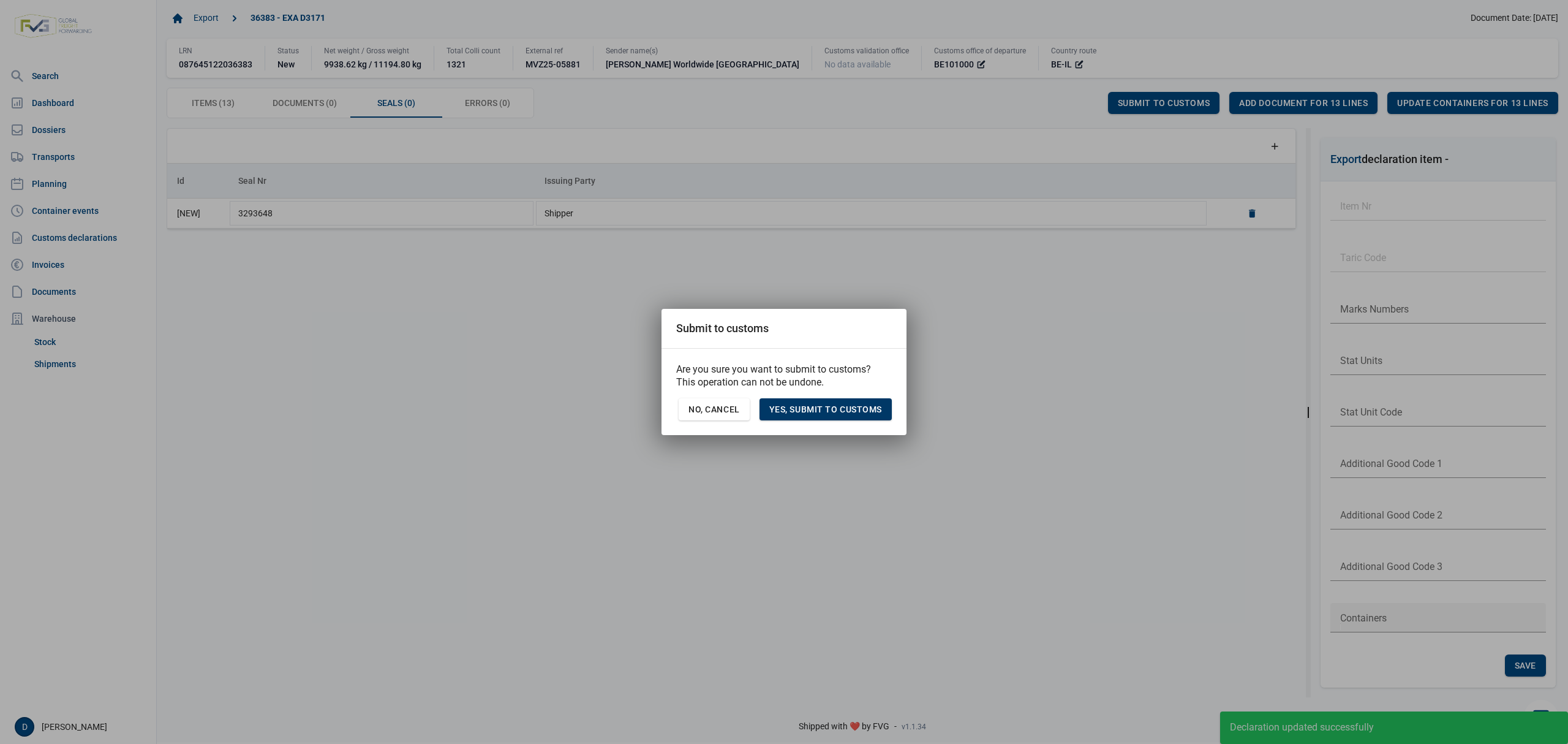
click at [849, 411] on span "Yes, Submit to customs" at bounding box center [826, 409] width 112 height 10
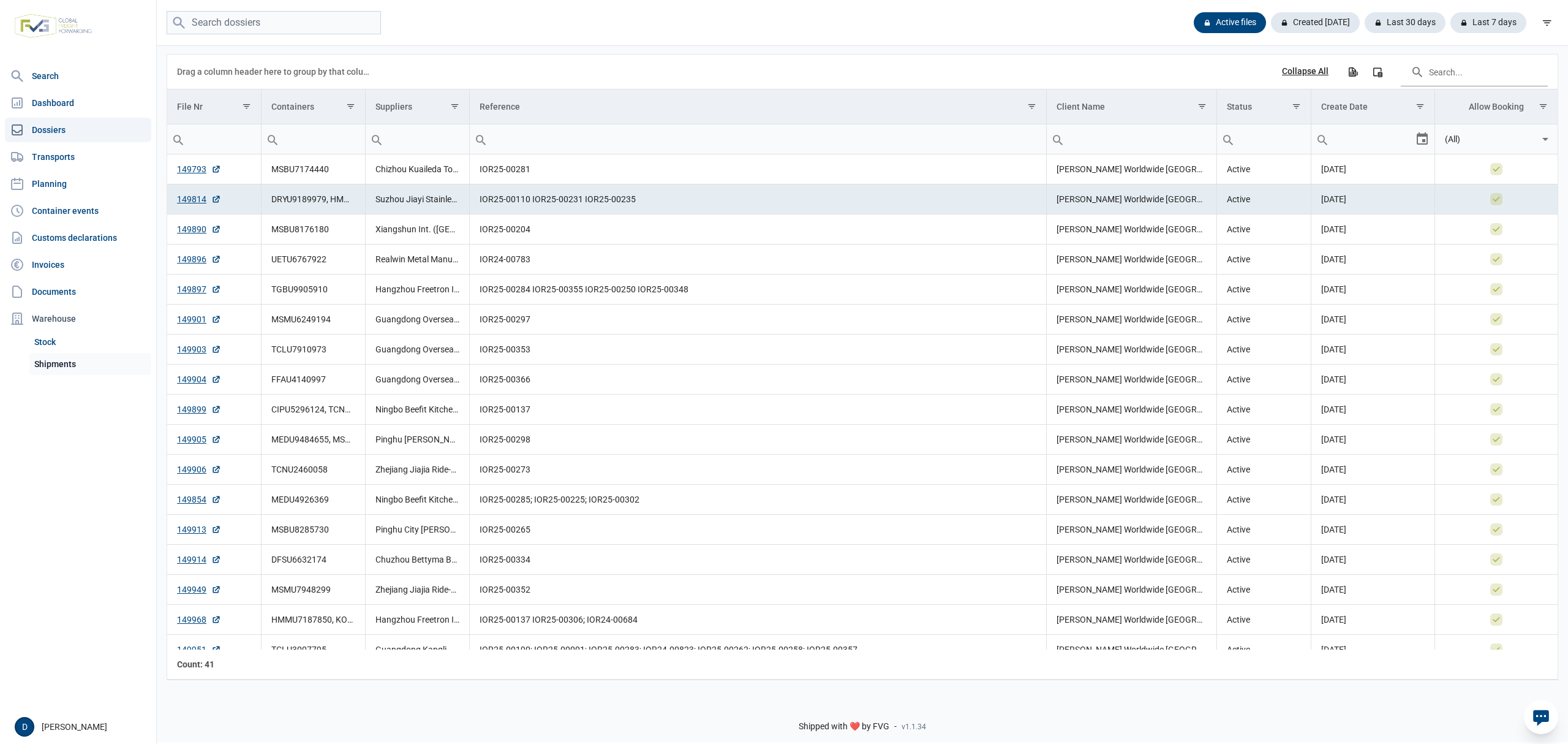
click at [49, 361] on link "Shipments" at bounding box center [90, 364] width 122 height 22
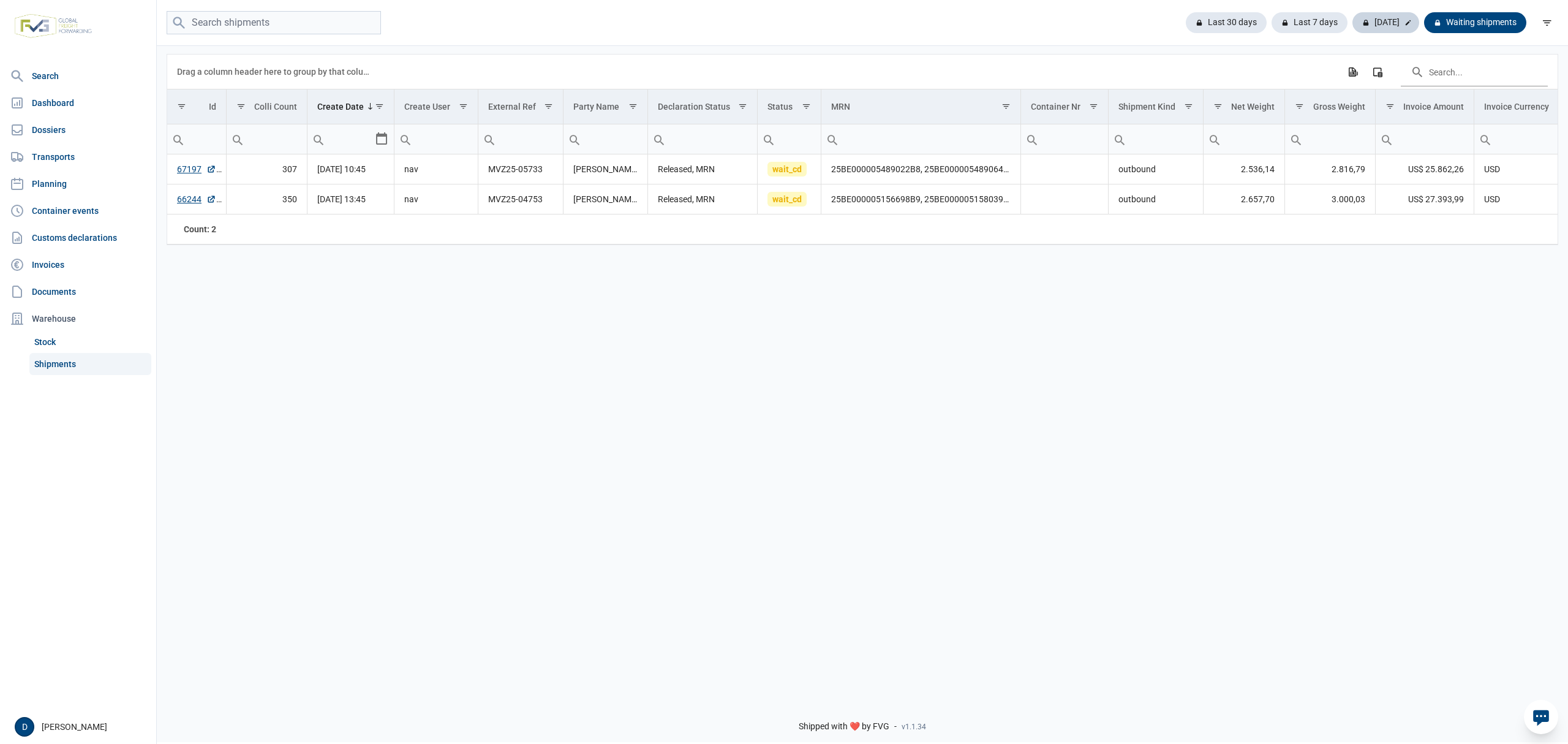
click at [1378, 17] on div "Today" at bounding box center [1385, 22] width 67 height 21
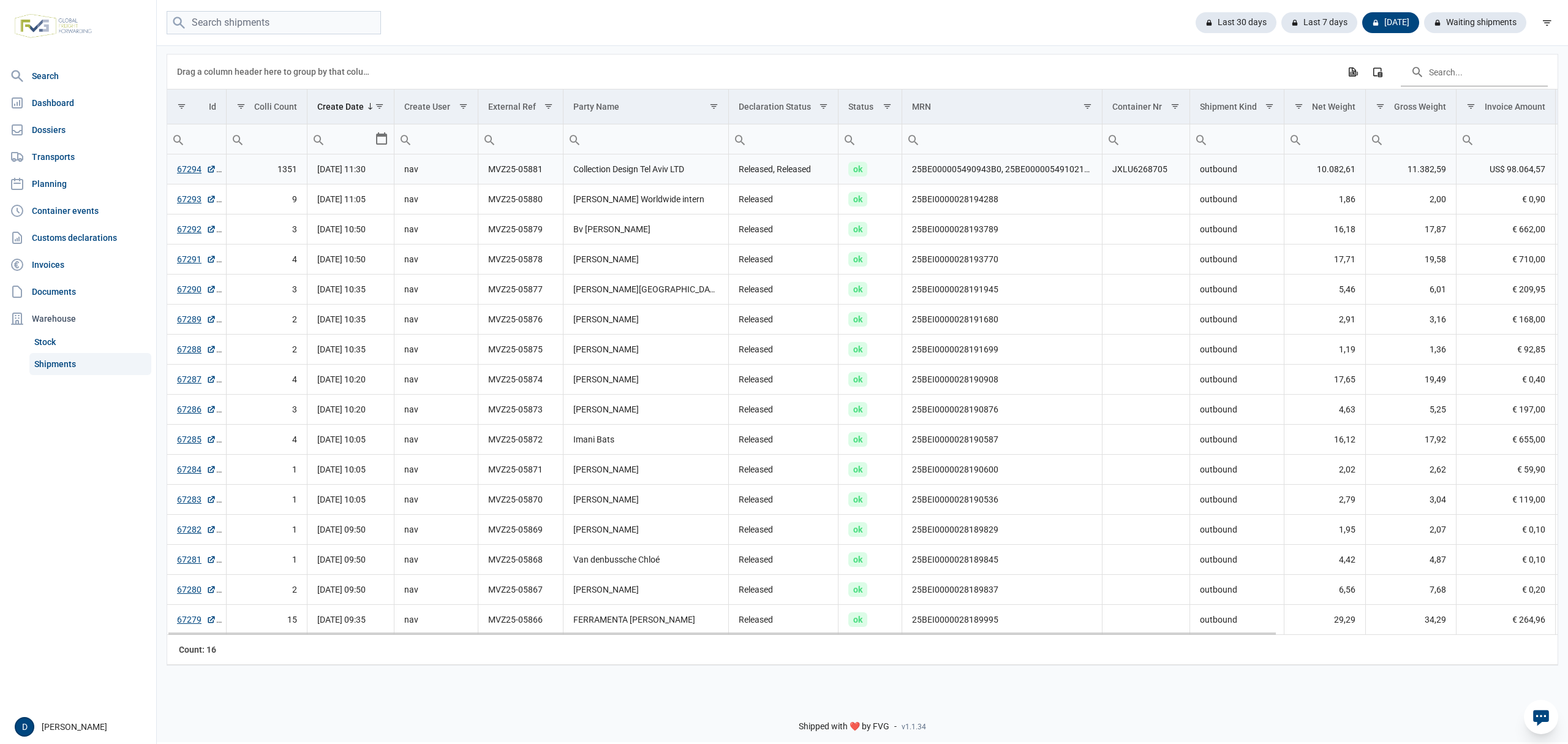
click at [176, 166] on td "67294" at bounding box center [196, 169] width 59 height 30
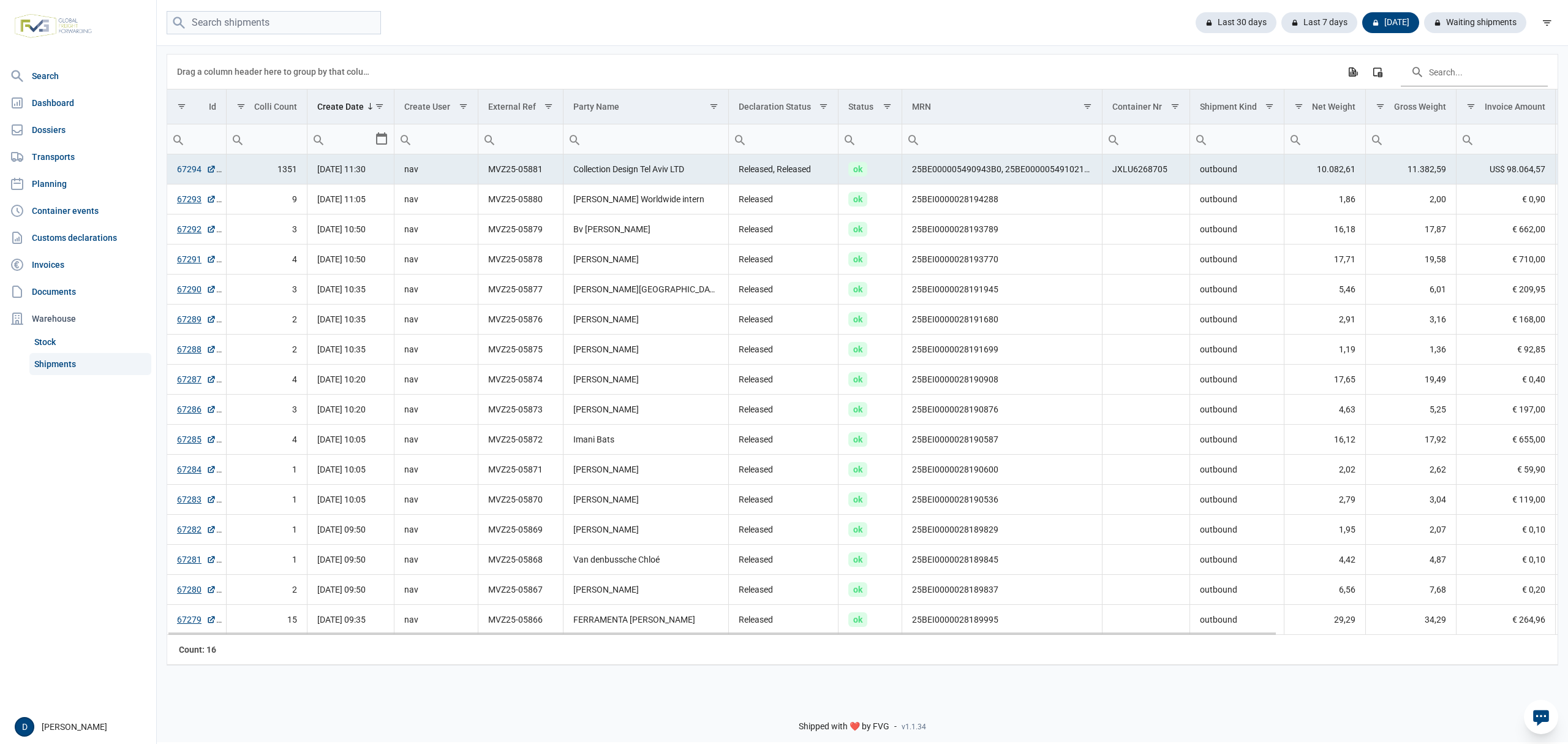
click at [179, 167] on link "67294" at bounding box center [196, 169] width 39 height 12
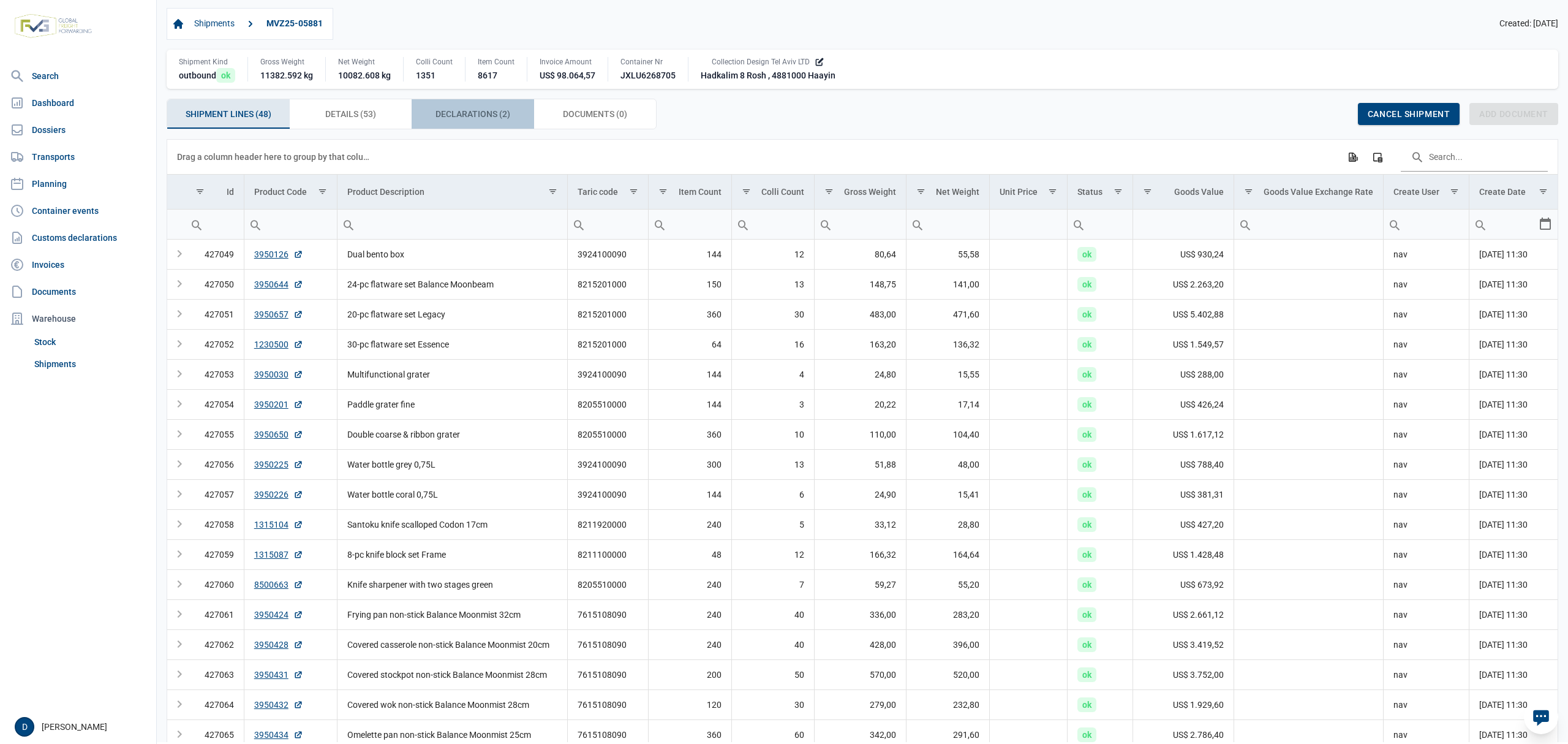
click at [475, 110] on span "Declarations (2) Declarations (2)" at bounding box center [473, 113] width 75 height 15
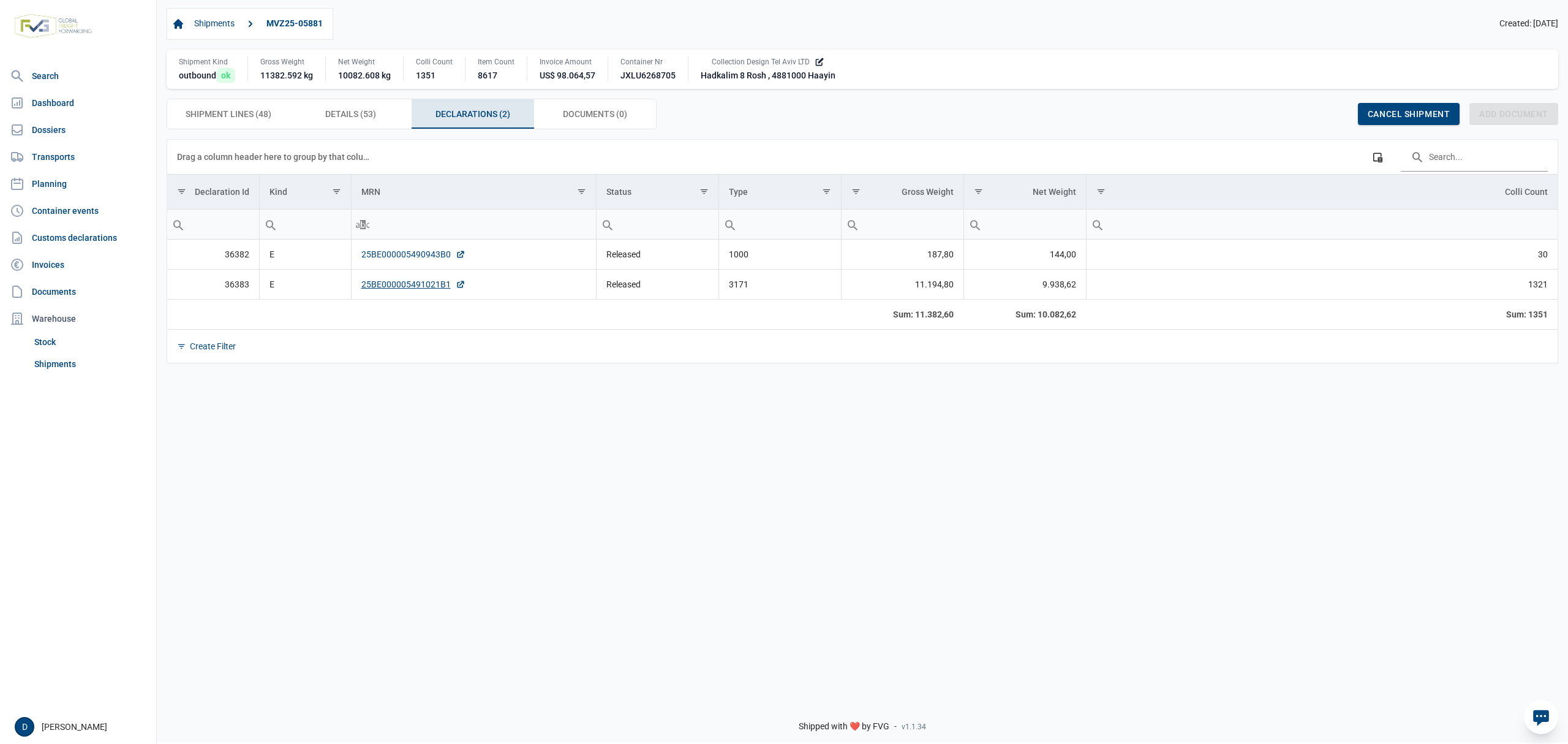
click at [400, 255] on link "25BE000005490943B0" at bounding box center [413, 254] width 104 height 12
click at [369, 287] on link "25BE000005491021B1" at bounding box center [413, 284] width 104 height 12
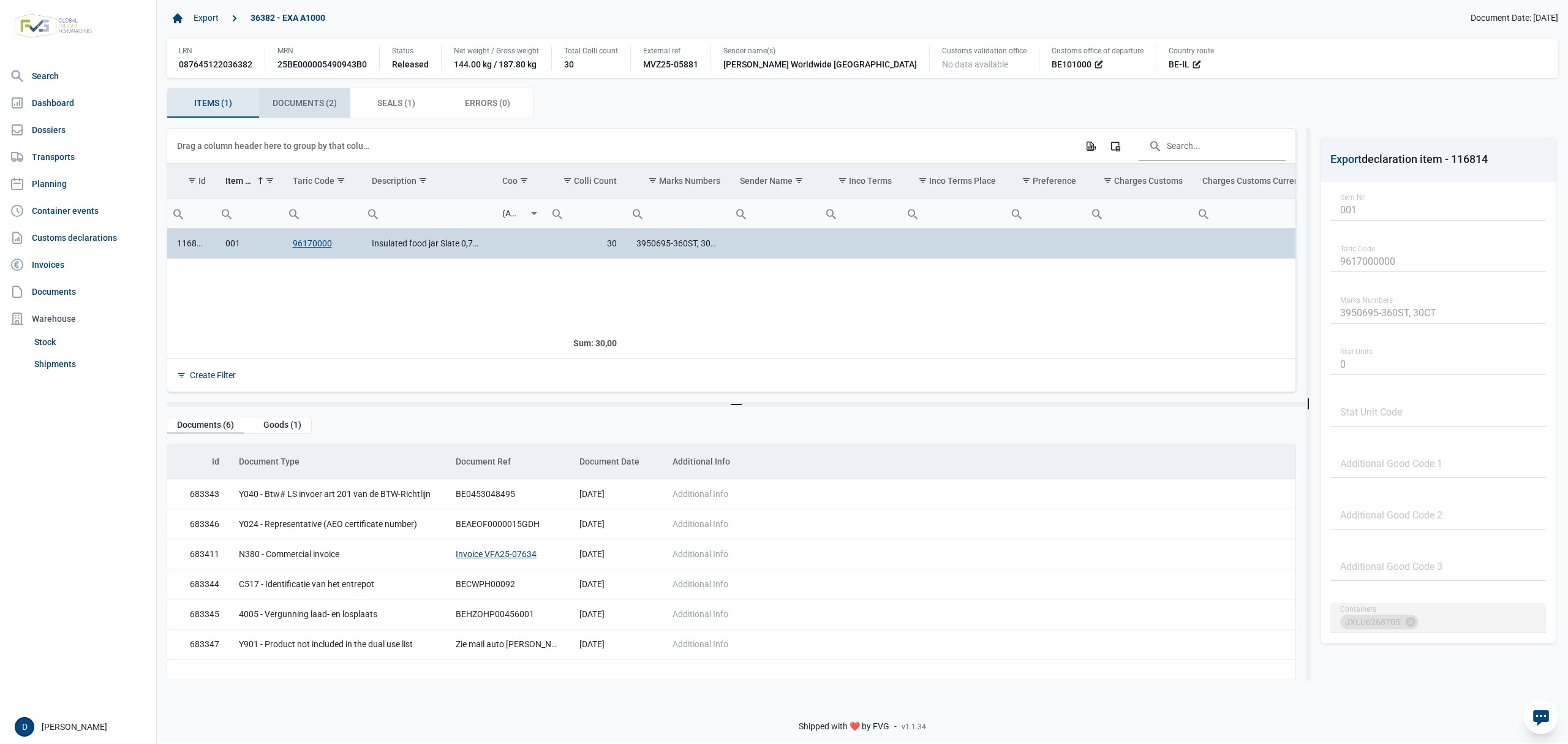
click at [302, 97] on span "Documents (2) Documents (2)" at bounding box center [305, 102] width 65 height 15
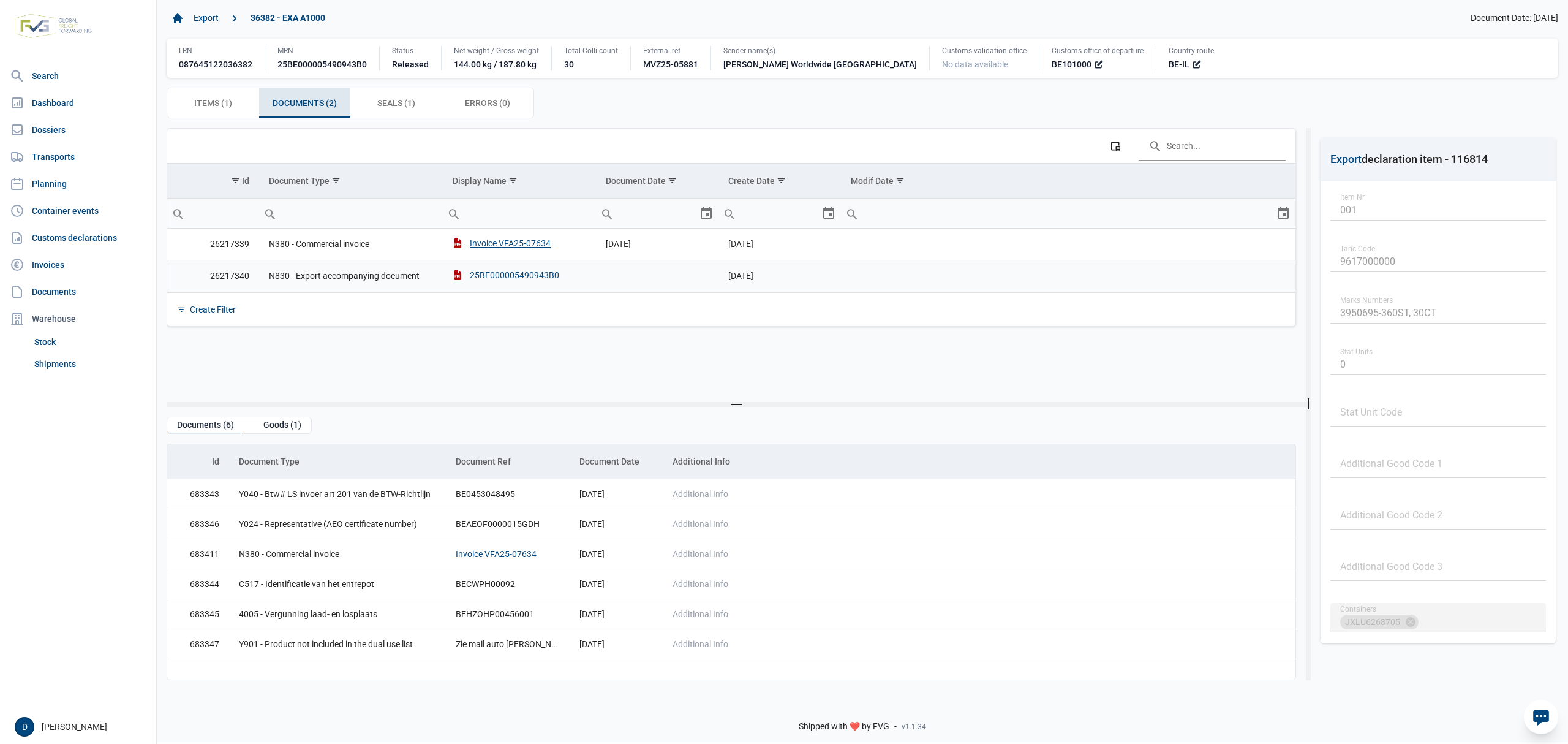
click at [504, 273] on div "25BE000005490943B0" at bounding box center [506, 275] width 106 height 12
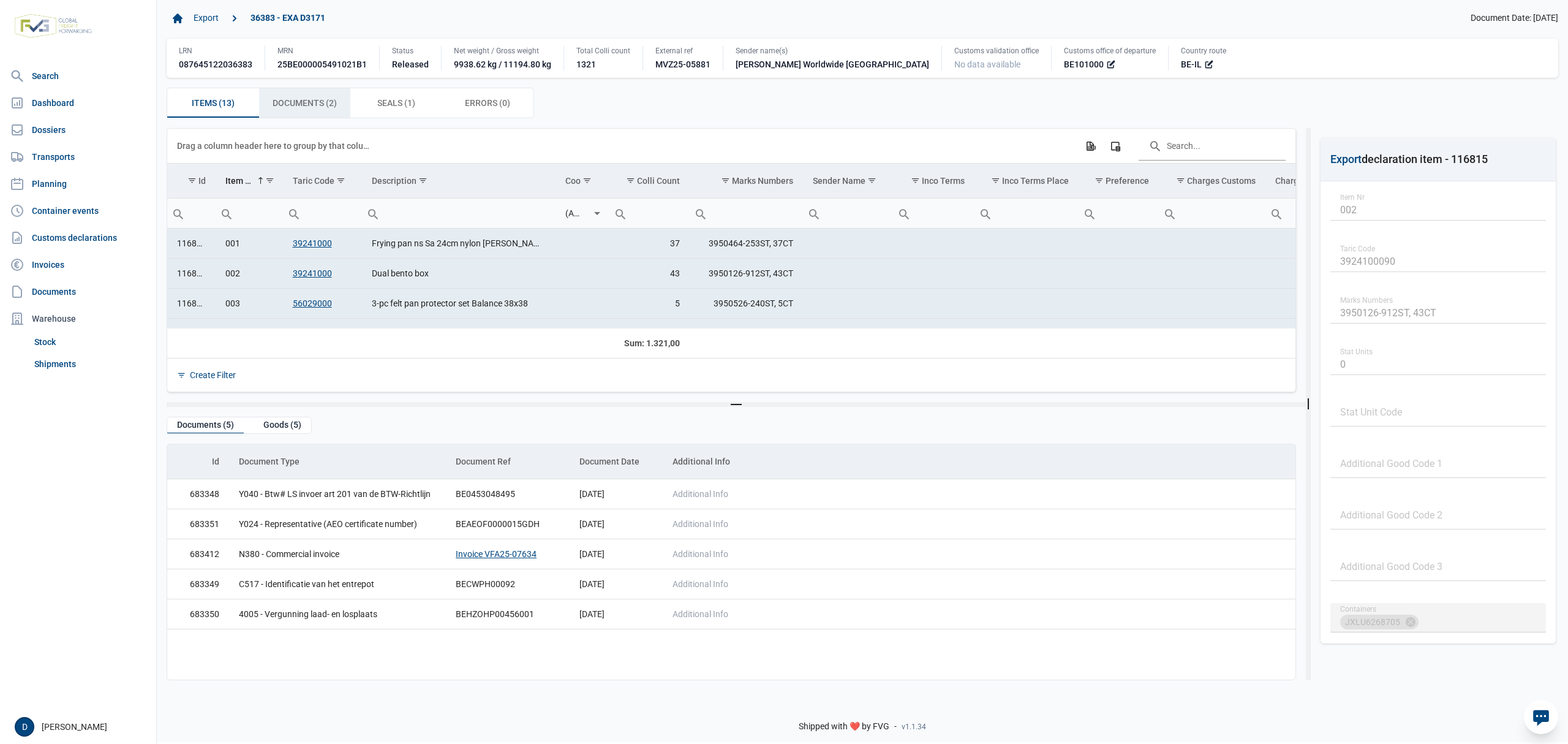
click at [307, 103] on span "Documents (2) Documents (2)" at bounding box center [305, 102] width 65 height 15
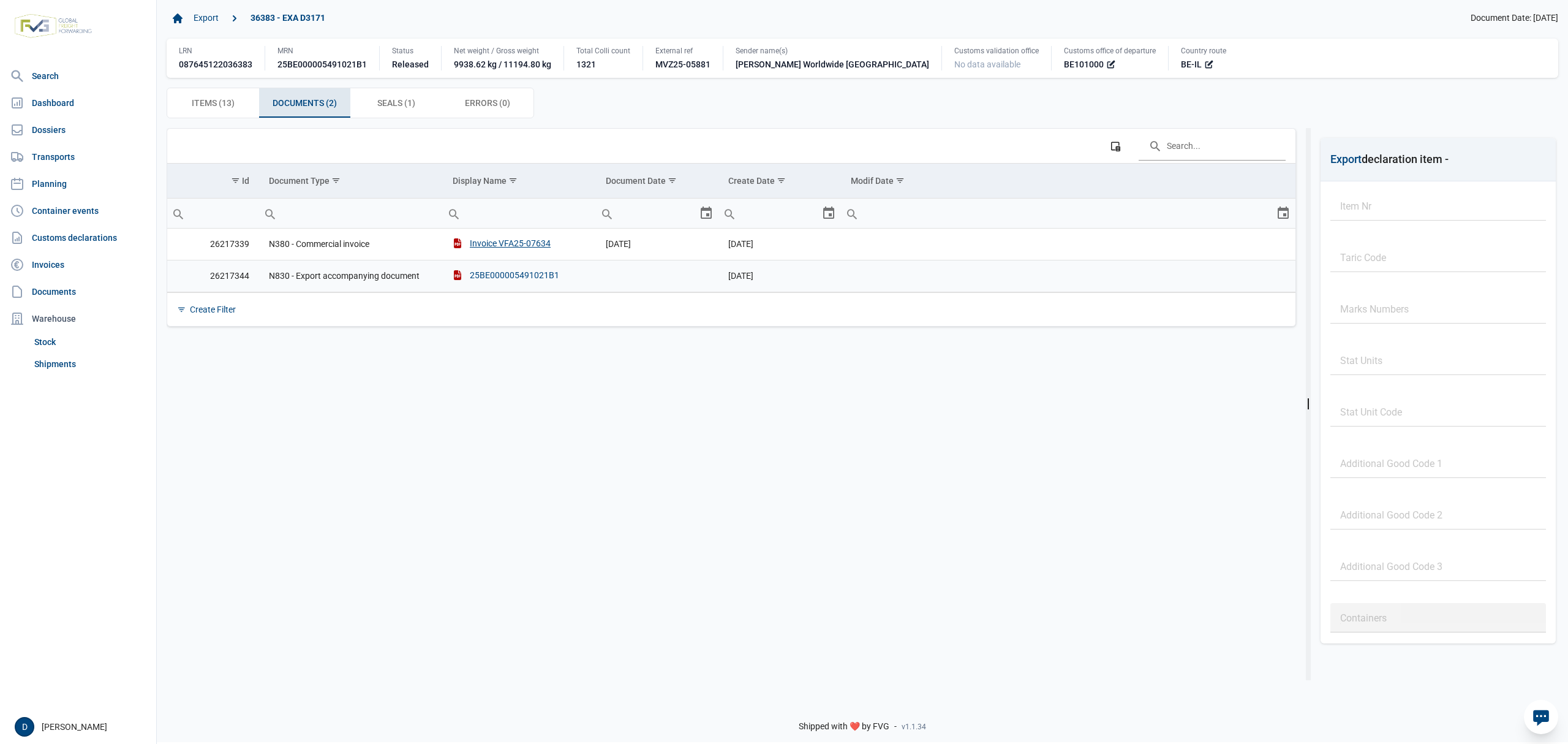
click at [477, 273] on div "25BE000005491021B1" at bounding box center [506, 275] width 106 height 12
